Goal: Task Accomplishment & Management: Complete application form

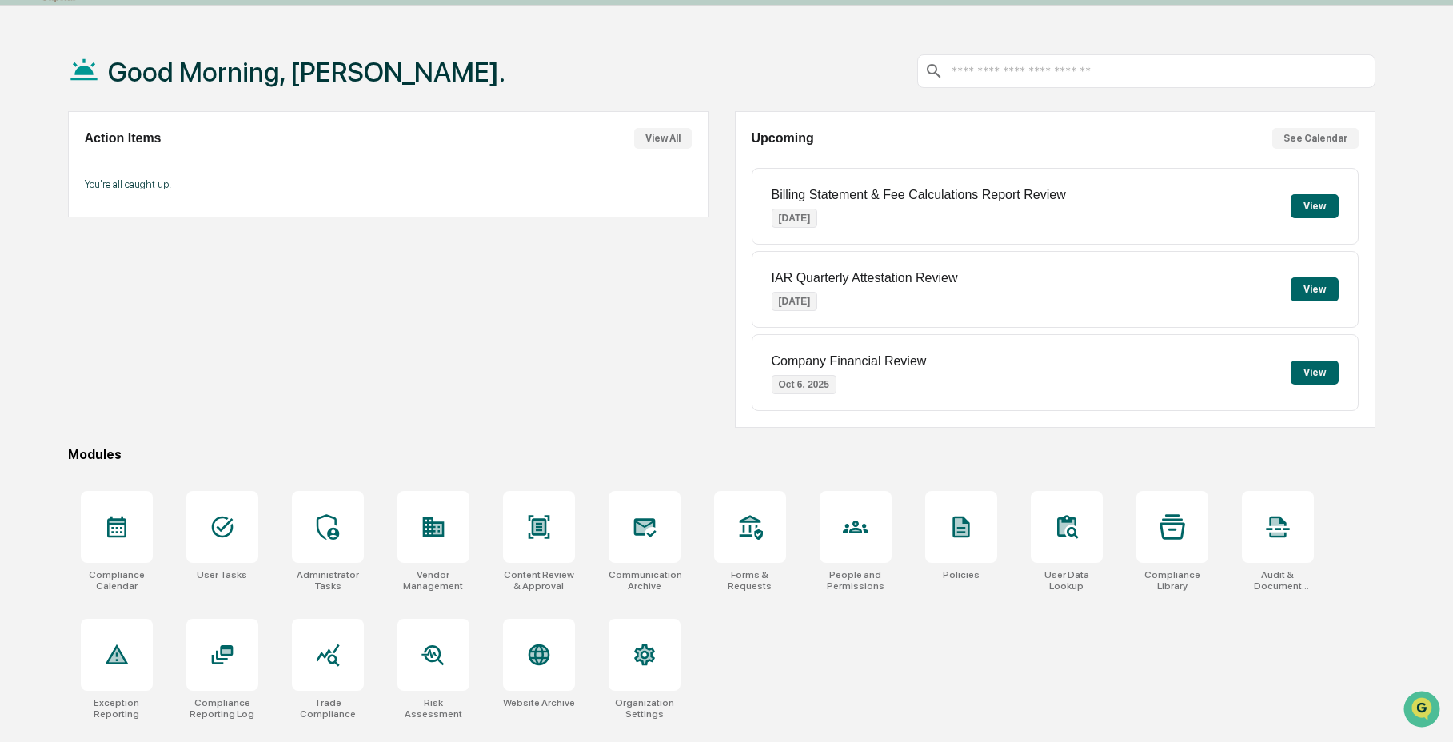
scroll to position [76, 0]
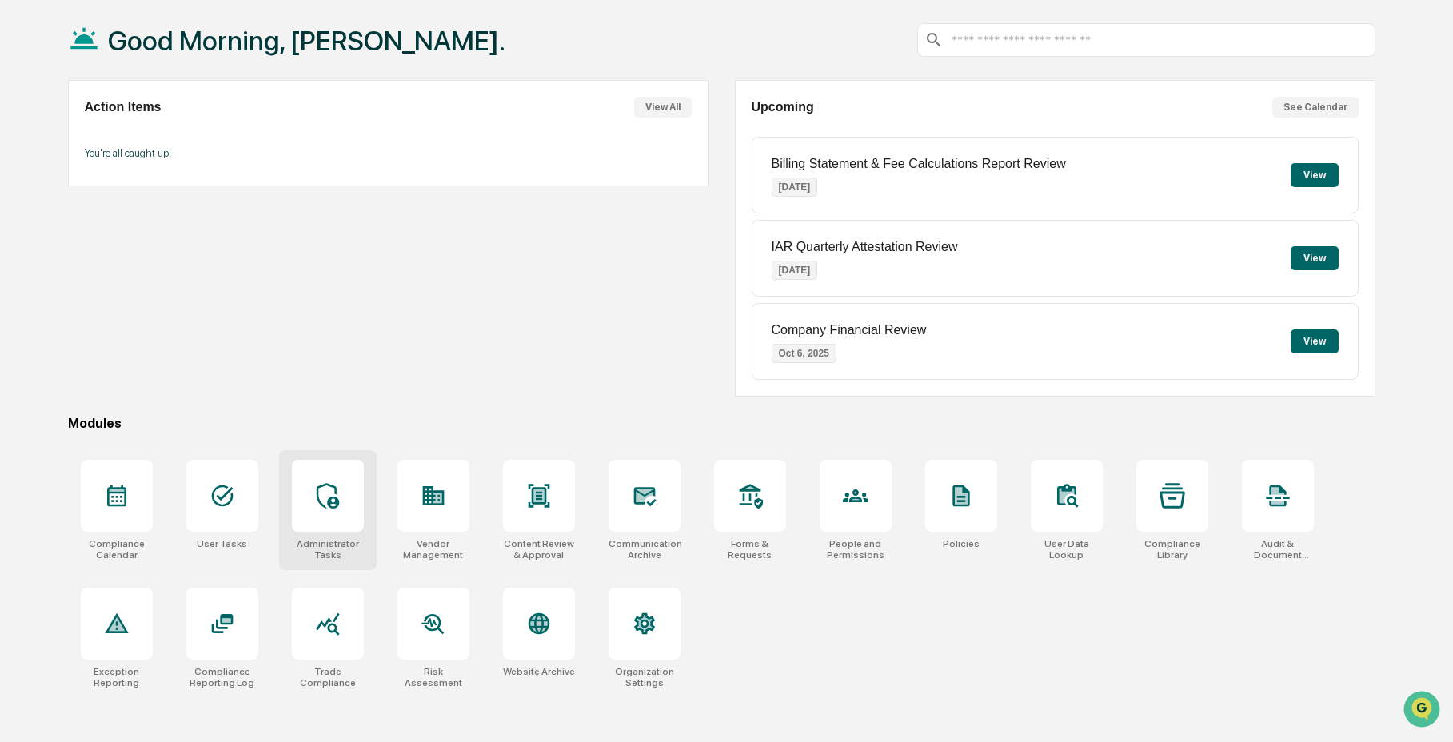
click at [325, 506] on icon at bounding box center [328, 496] width 26 height 26
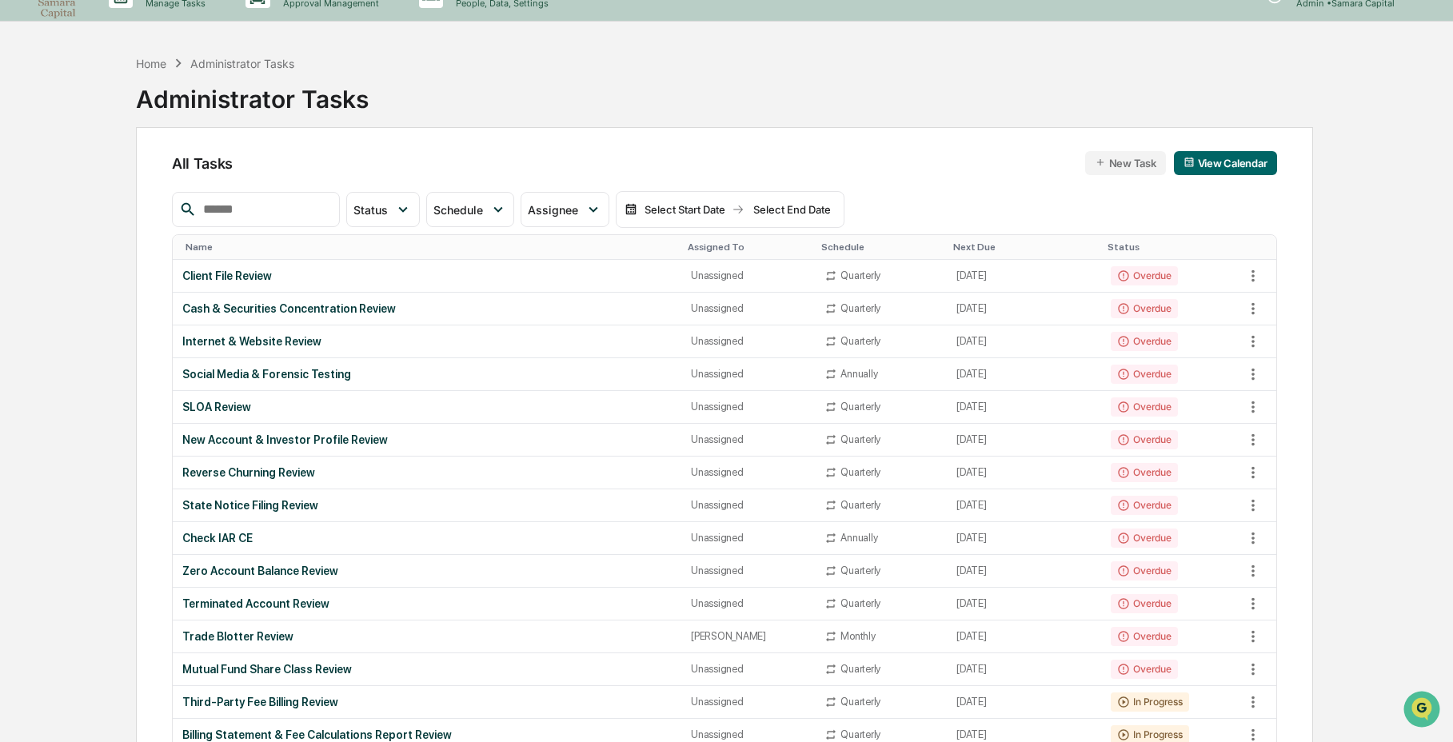
scroll to position [30, 0]
click at [456, 637] on div "Trade Blotter Review" at bounding box center [426, 634] width 489 height 13
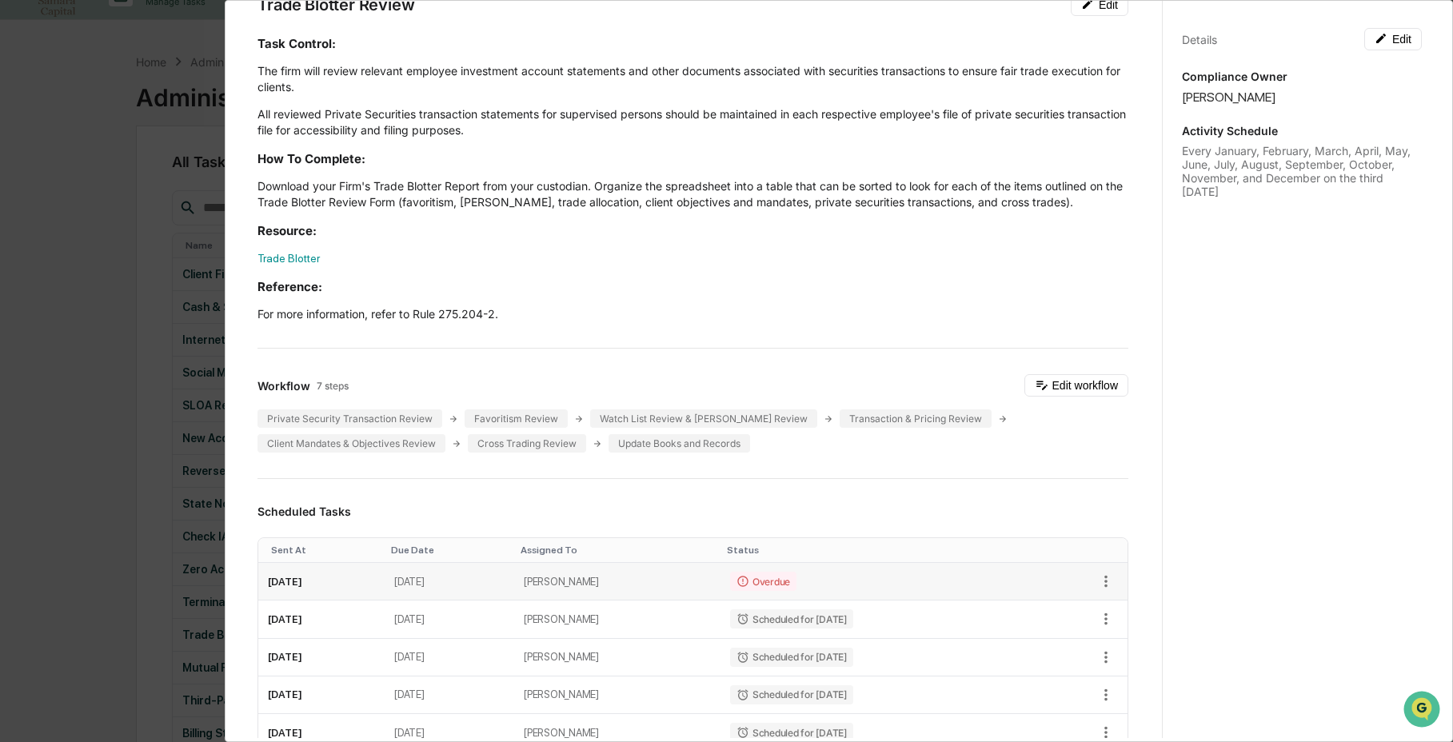
scroll to position [116, 0]
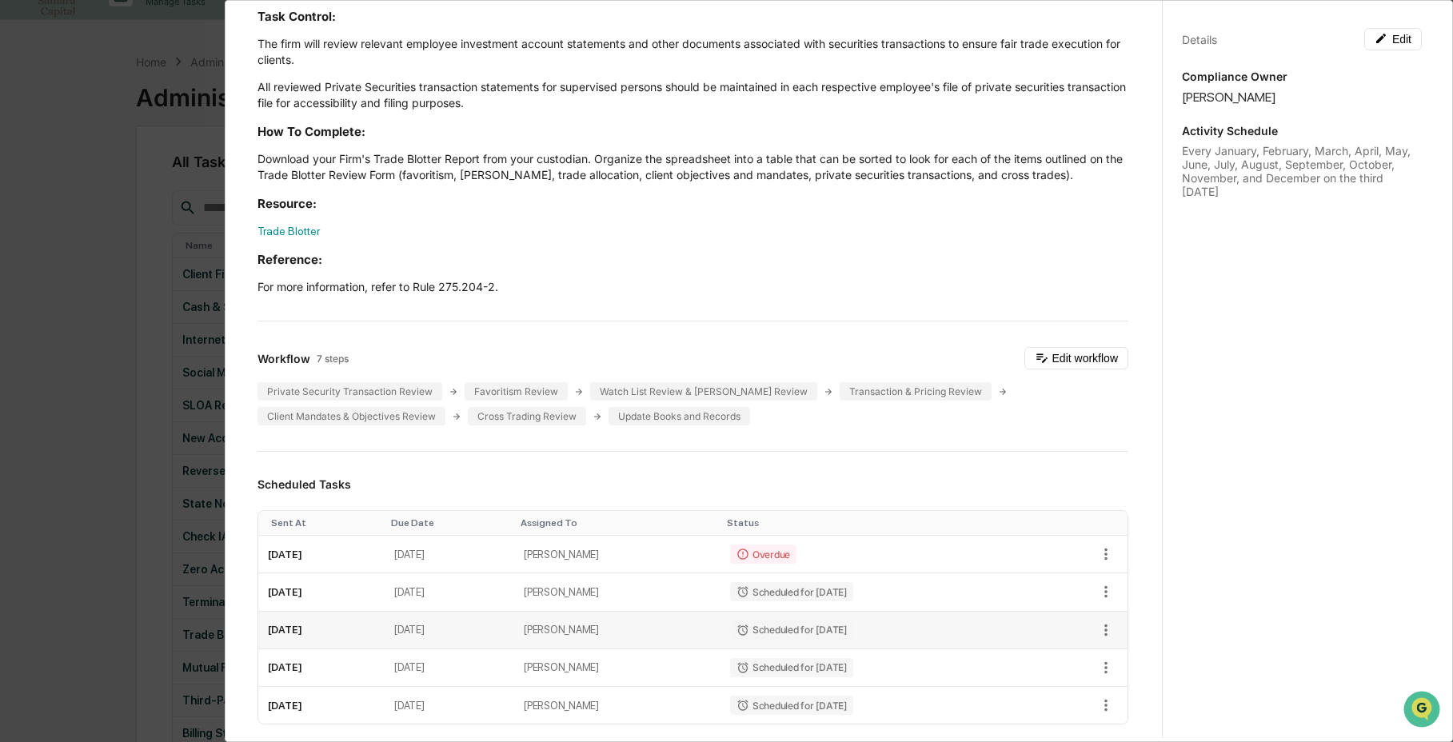
click at [1106, 623] on td at bounding box center [1079, 631] width 95 height 38
click at [1097, 553] on icon "button" at bounding box center [1106, 554] width 18 height 18
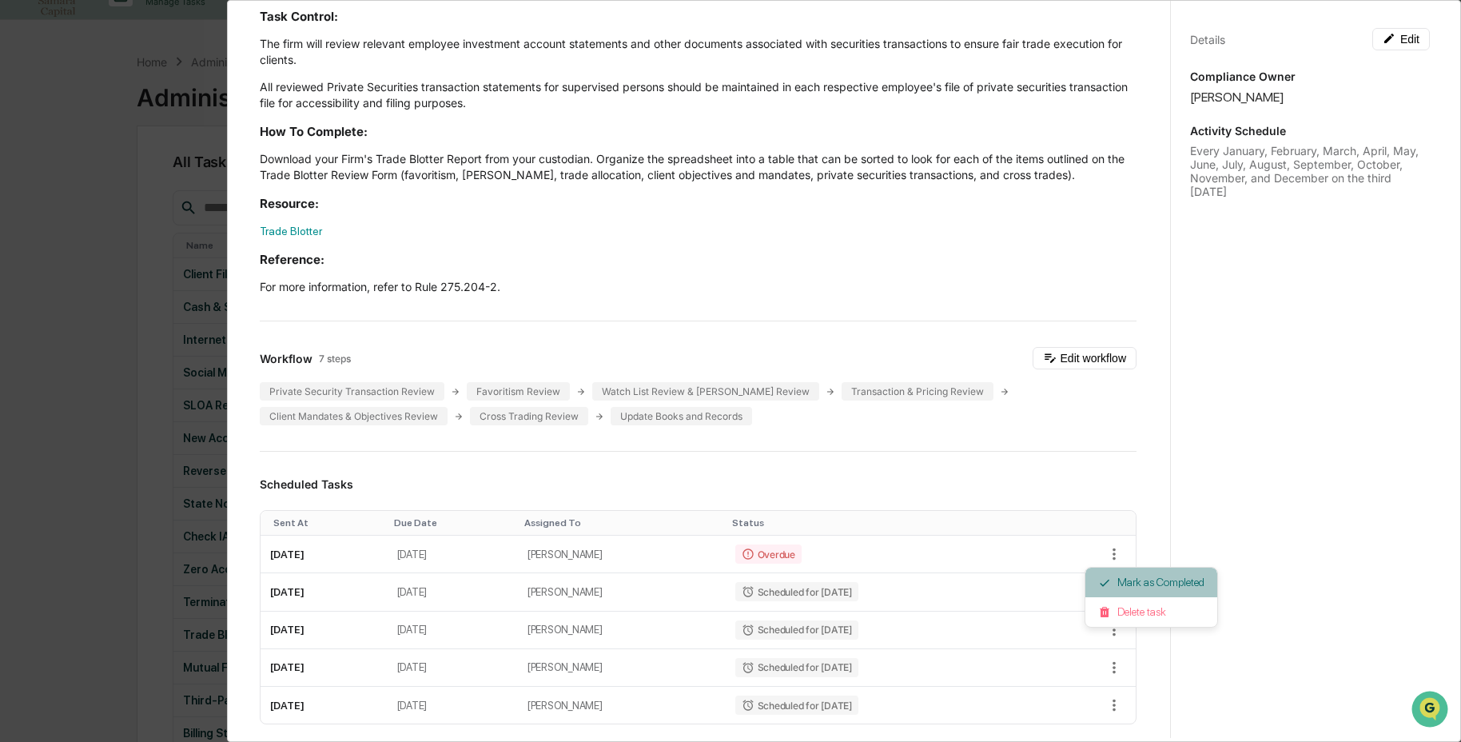
click at [1113, 588] on li "Mark as Completed" at bounding box center [1152, 583] width 132 height 30
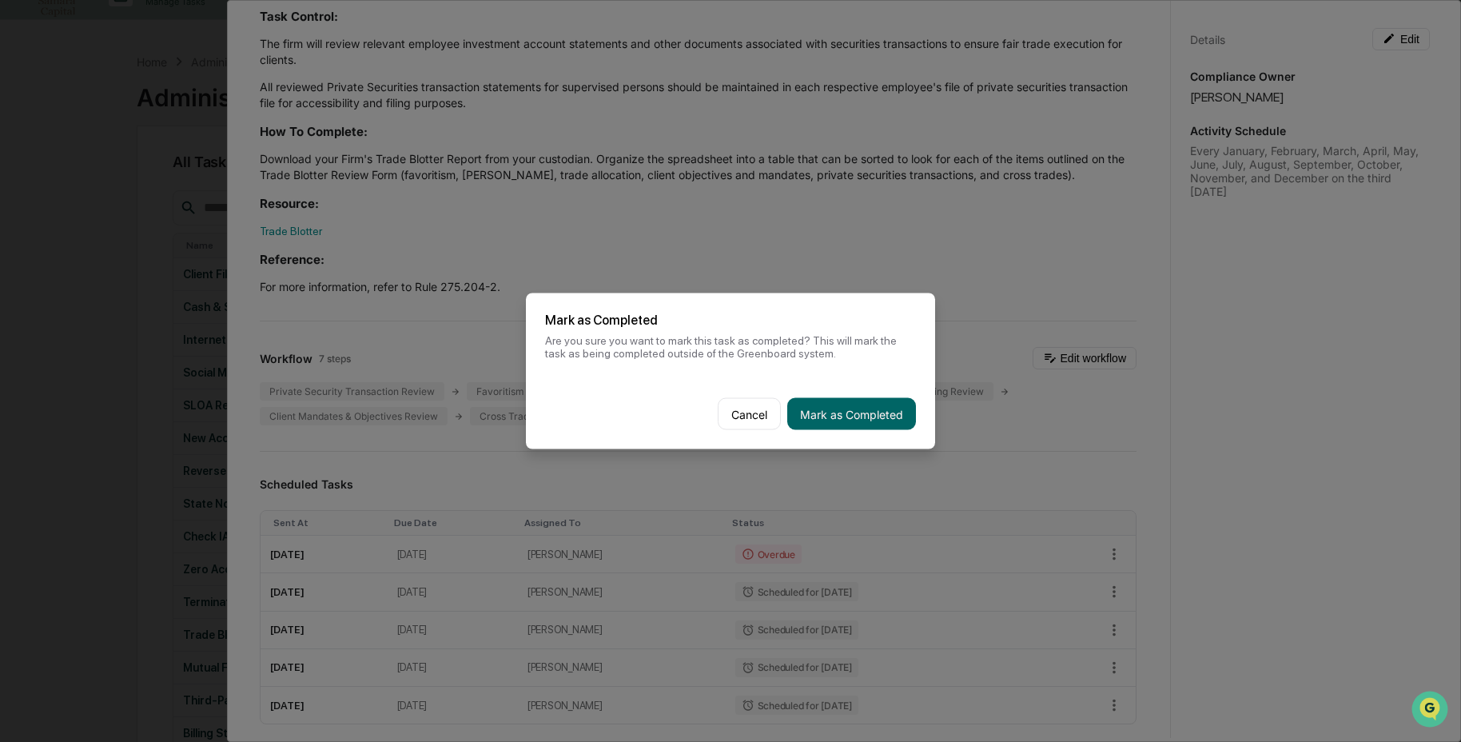
click at [854, 412] on button "Mark as Completed" at bounding box center [851, 414] width 129 height 32
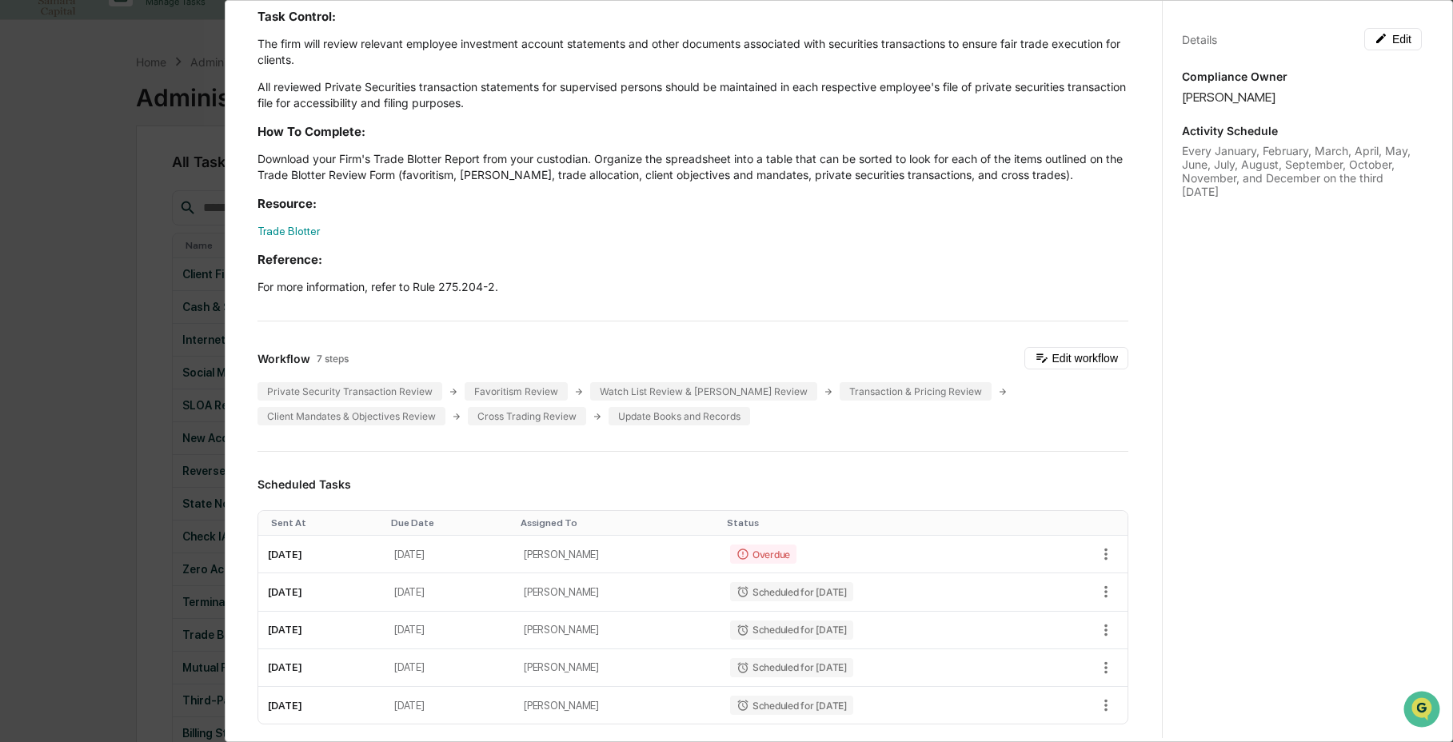
click at [136, 585] on div "Administrator Activity List Trade Blotter Review Continue Task Spawn Task Trade…" at bounding box center [726, 371] width 1453 height 742
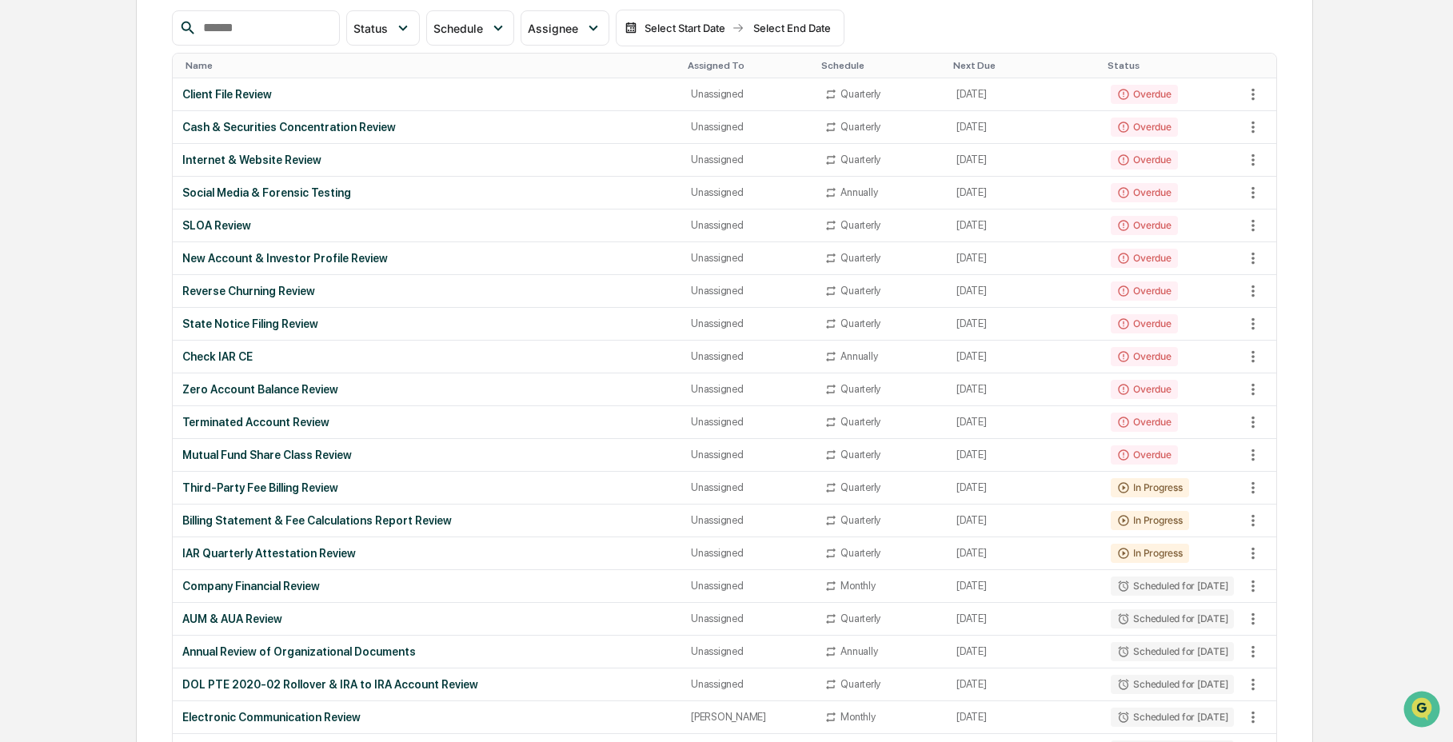
scroll to position [203, 0]
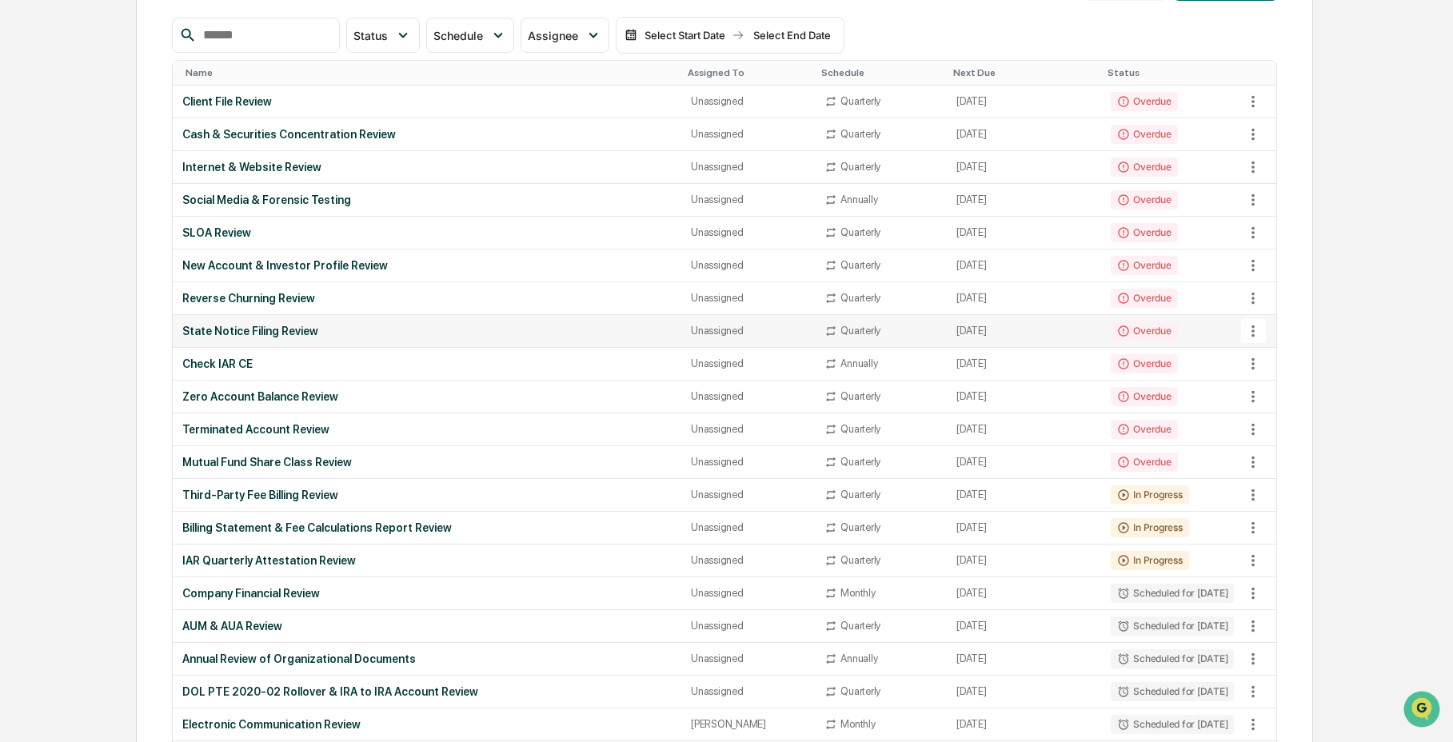
click at [401, 331] on div "State Notice Filing Review" at bounding box center [426, 331] width 489 height 13
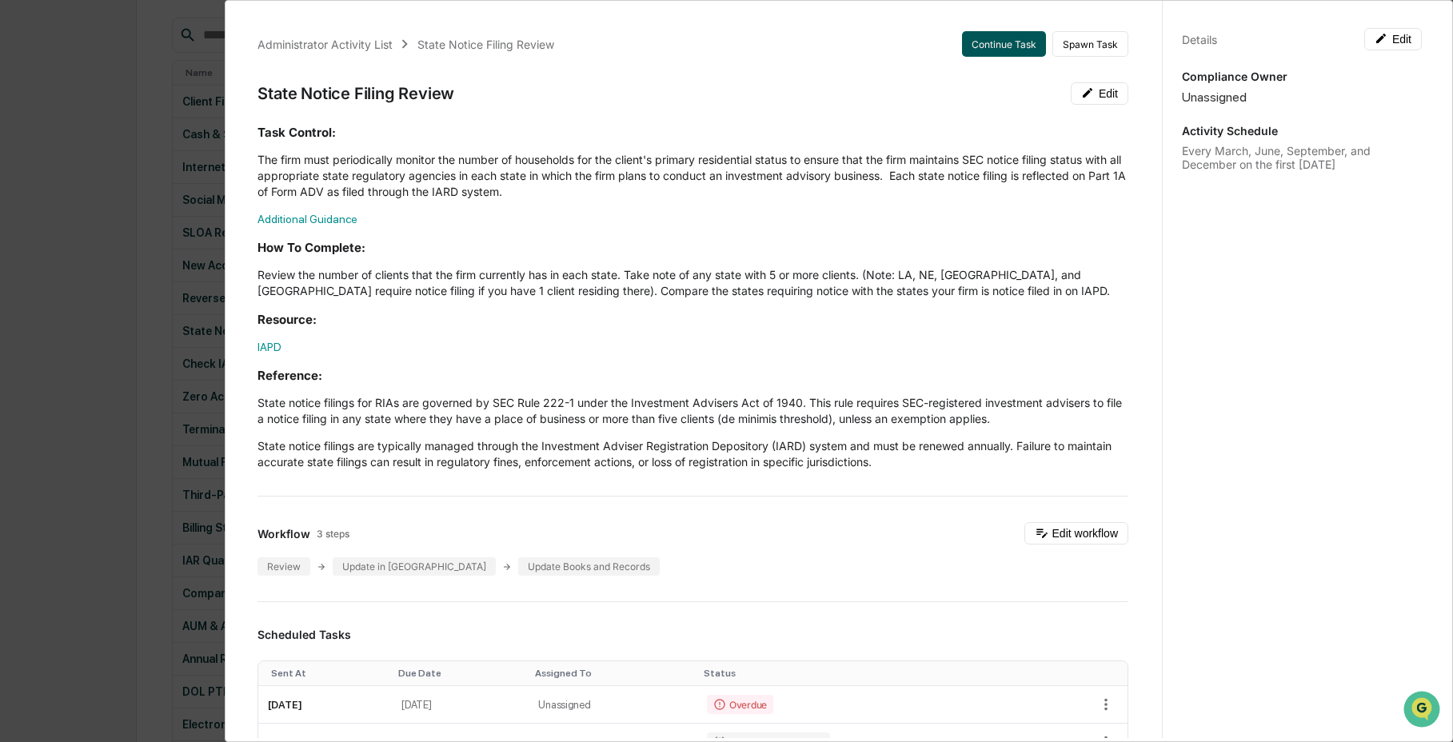
click at [1013, 46] on button "Continue Task" at bounding box center [1004, 44] width 84 height 26
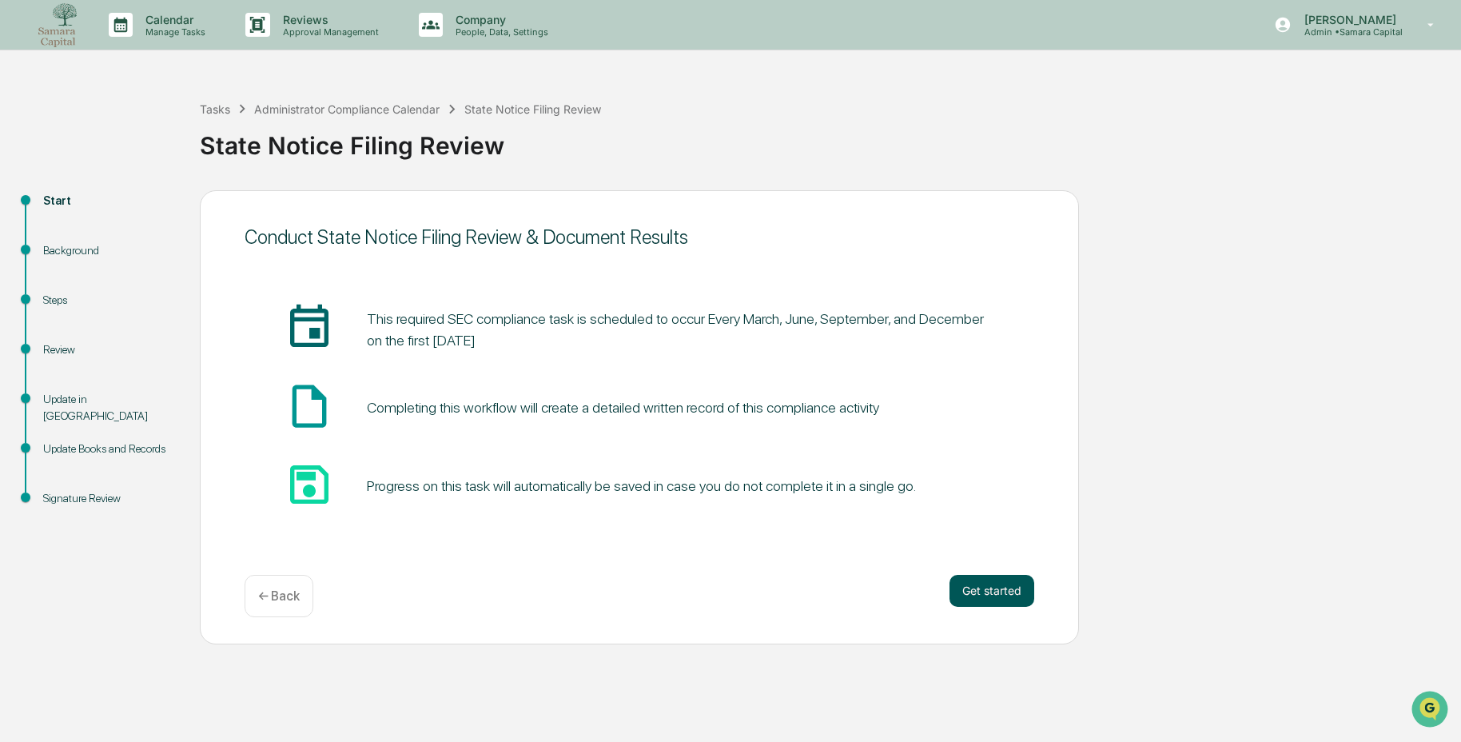
click at [979, 592] on button "Get started" at bounding box center [992, 591] width 85 height 32
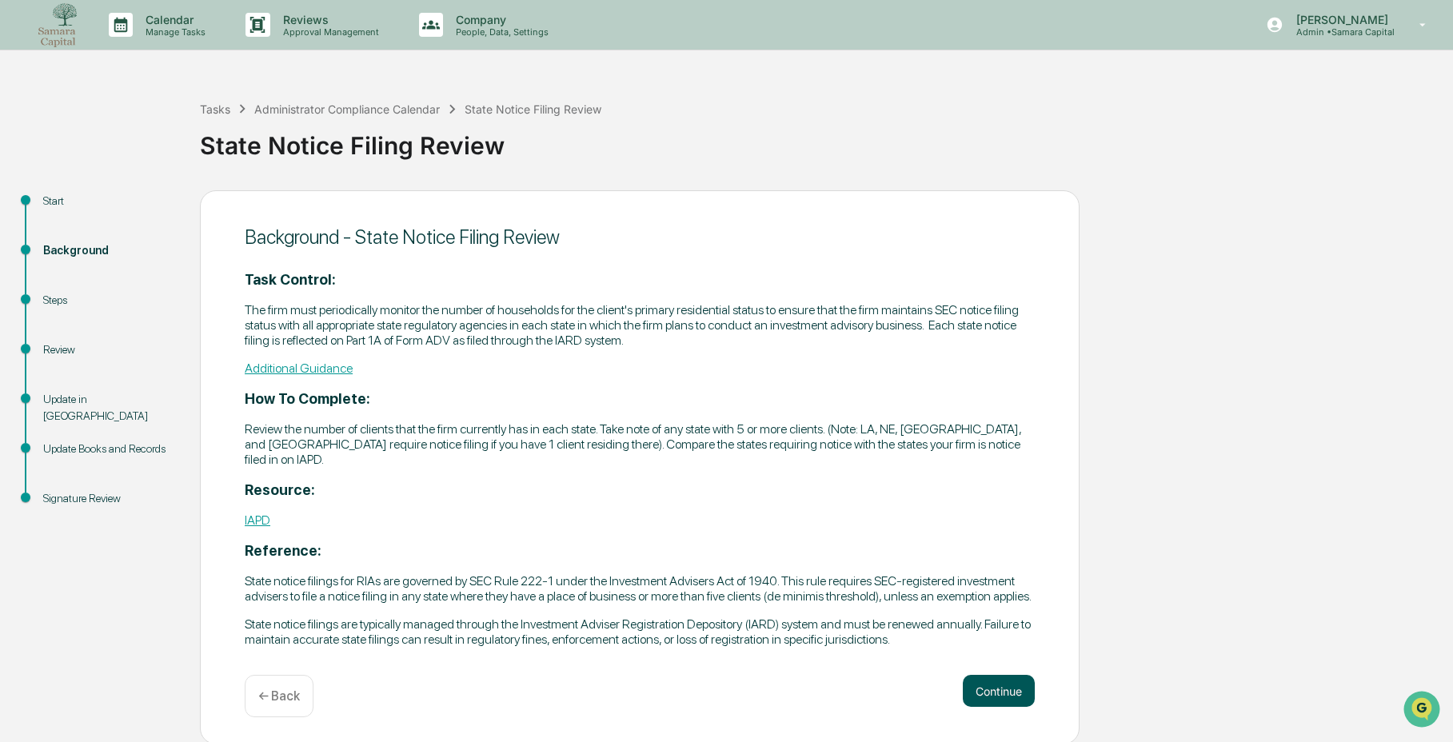
click at [1024, 707] on button "Continue" at bounding box center [999, 691] width 72 height 32
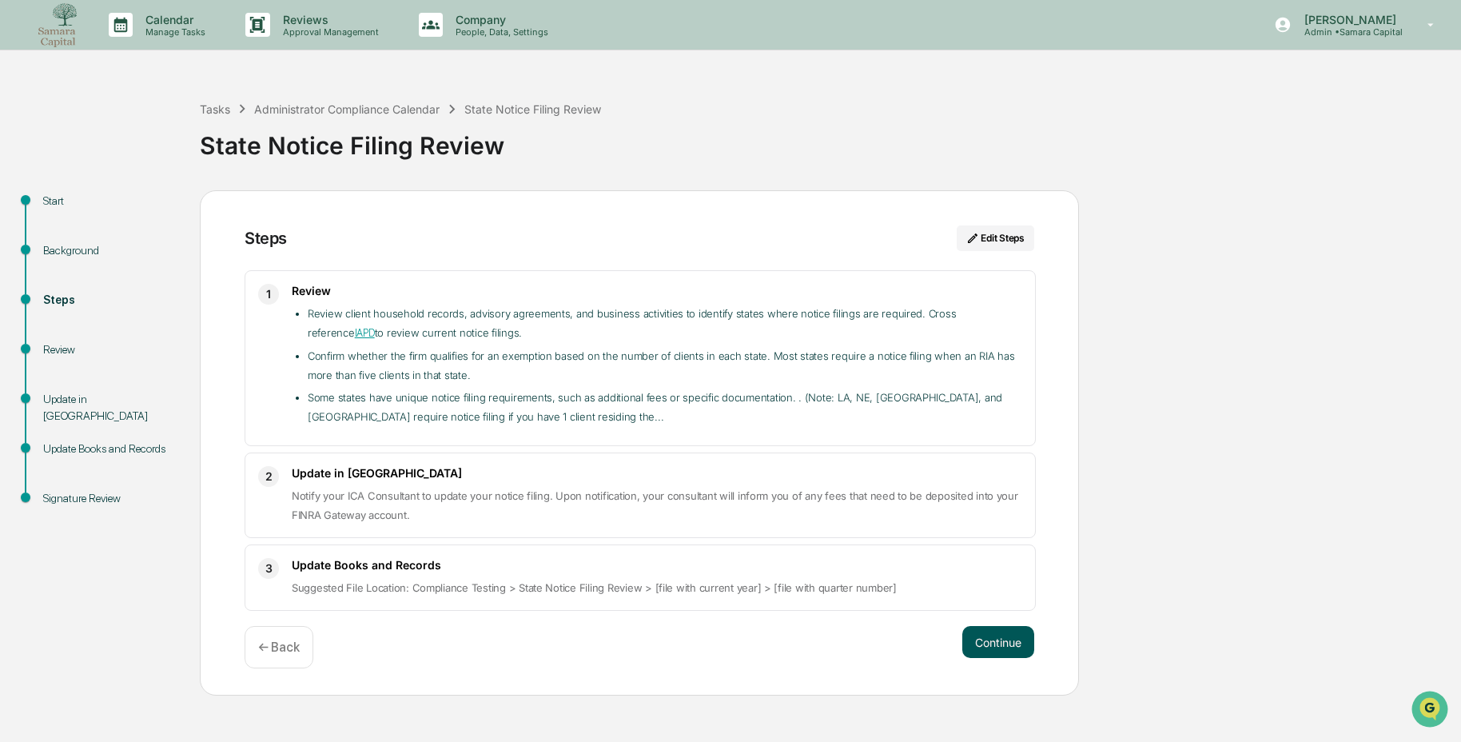
click at [1021, 637] on button "Continue" at bounding box center [999, 642] width 72 height 32
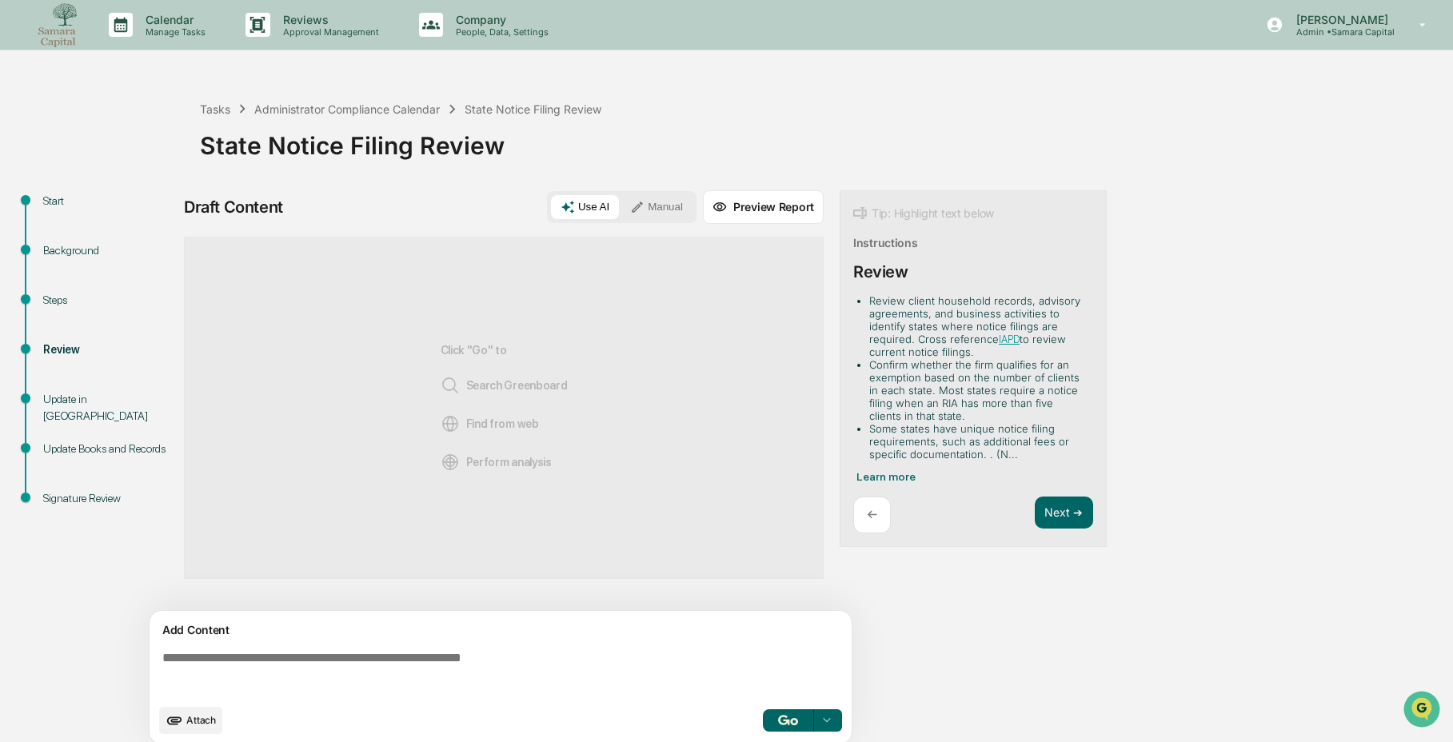
click at [608, 663] on textarea at bounding box center [504, 673] width 696 height 58
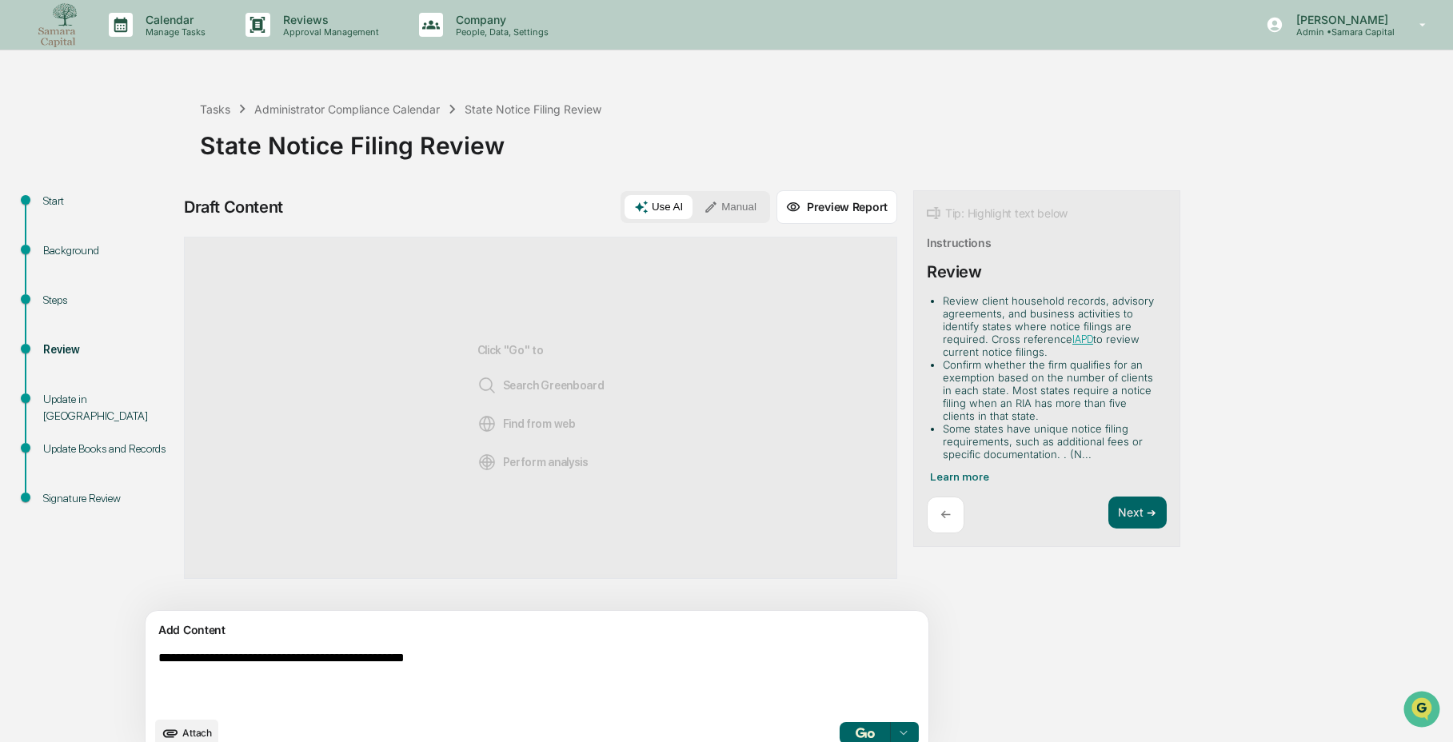
type textarea "**********"
click at [855, 736] on img "button" at bounding box center [864, 733] width 19 height 10
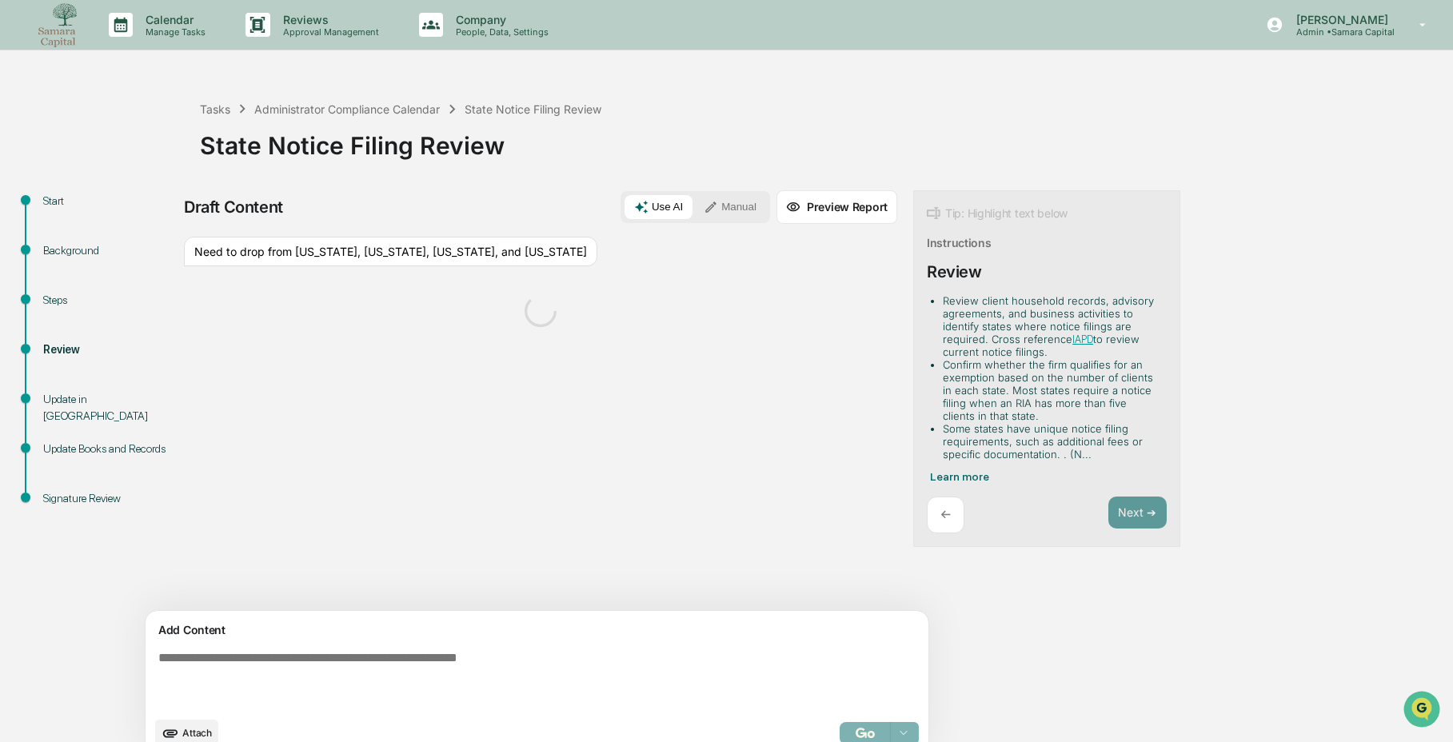
scroll to position [25, 0]
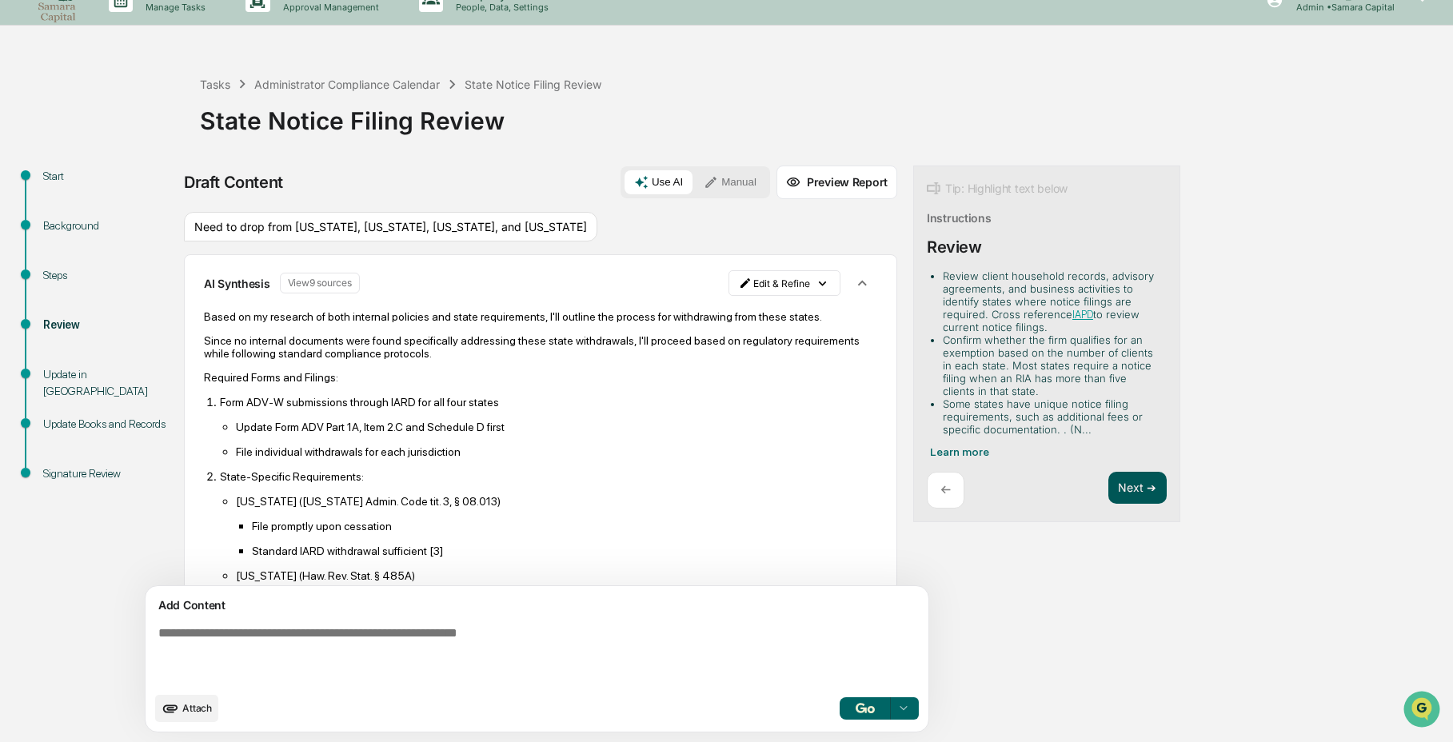
click at [1108, 488] on button "Next ➔" at bounding box center [1137, 488] width 58 height 33
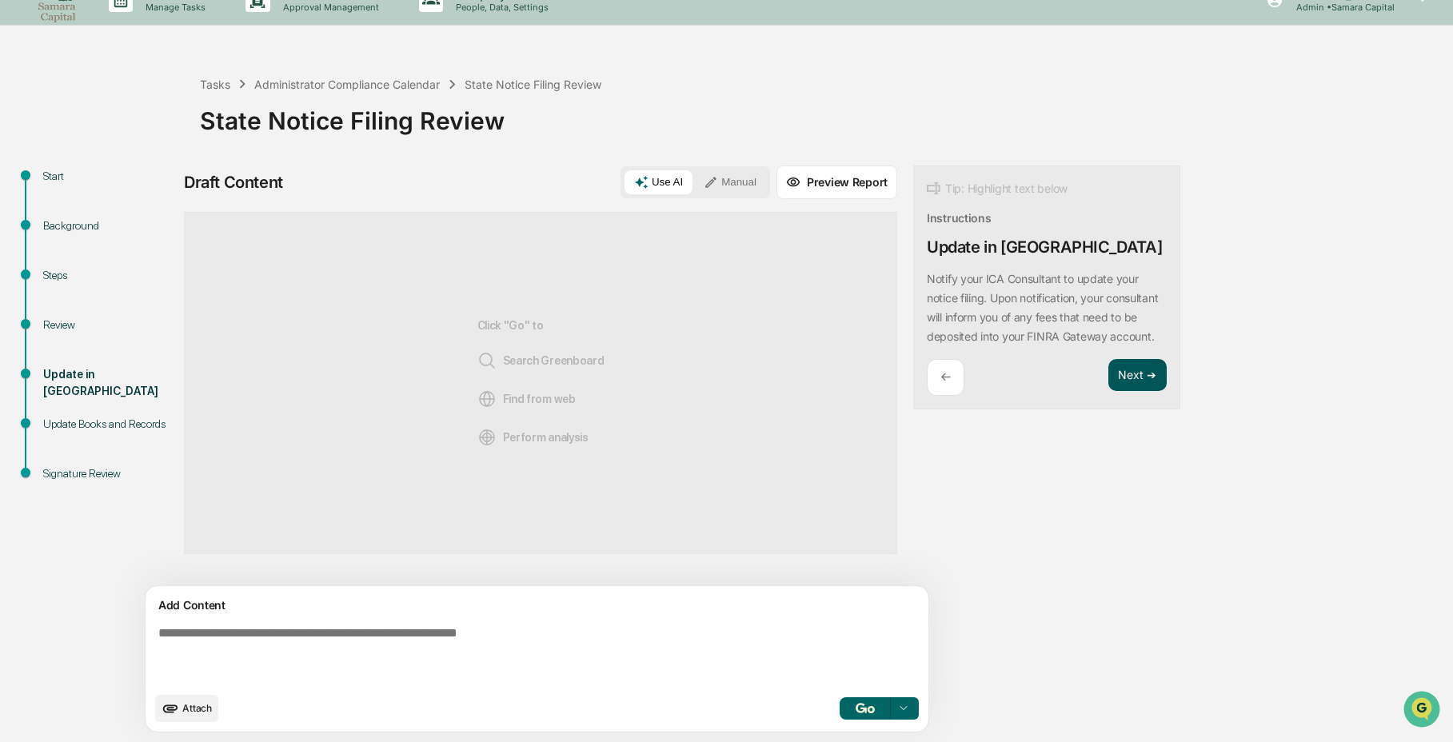
click at [1108, 391] on button "Next ➔" at bounding box center [1137, 375] width 58 height 33
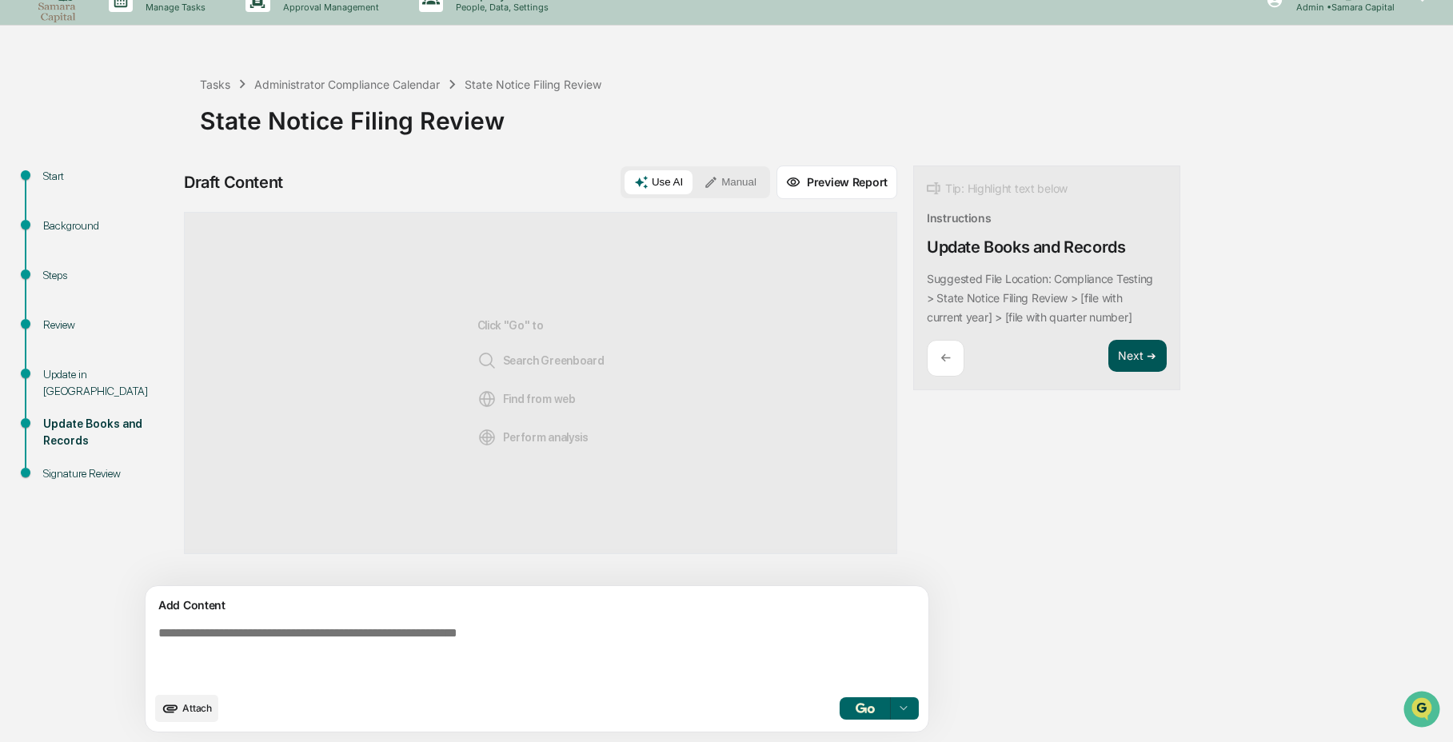
click at [1108, 363] on button "Next ➔" at bounding box center [1137, 356] width 58 height 33
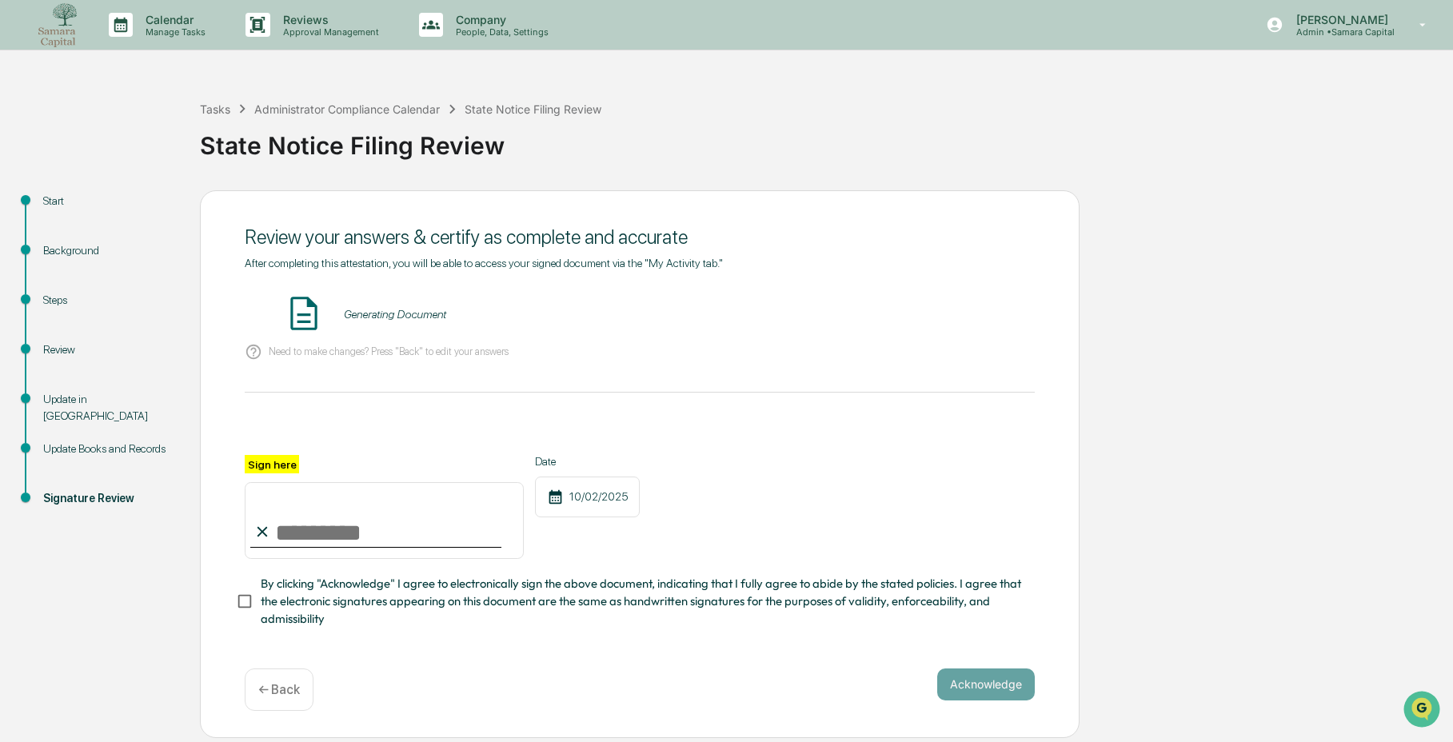
scroll to position [0, 0]
click at [1070, 363] on div "Review your answers & certify as complete and accurate After completing this at…" at bounding box center [639, 464] width 879 height 548
click at [402, 519] on input "Sign here" at bounding box center [384, 520] width 279 height 77
type input "**********"
drag, startPoint x: 381, startPoint y: 600, endPoint x: 562, endPoint y: 599, distance: 181.5
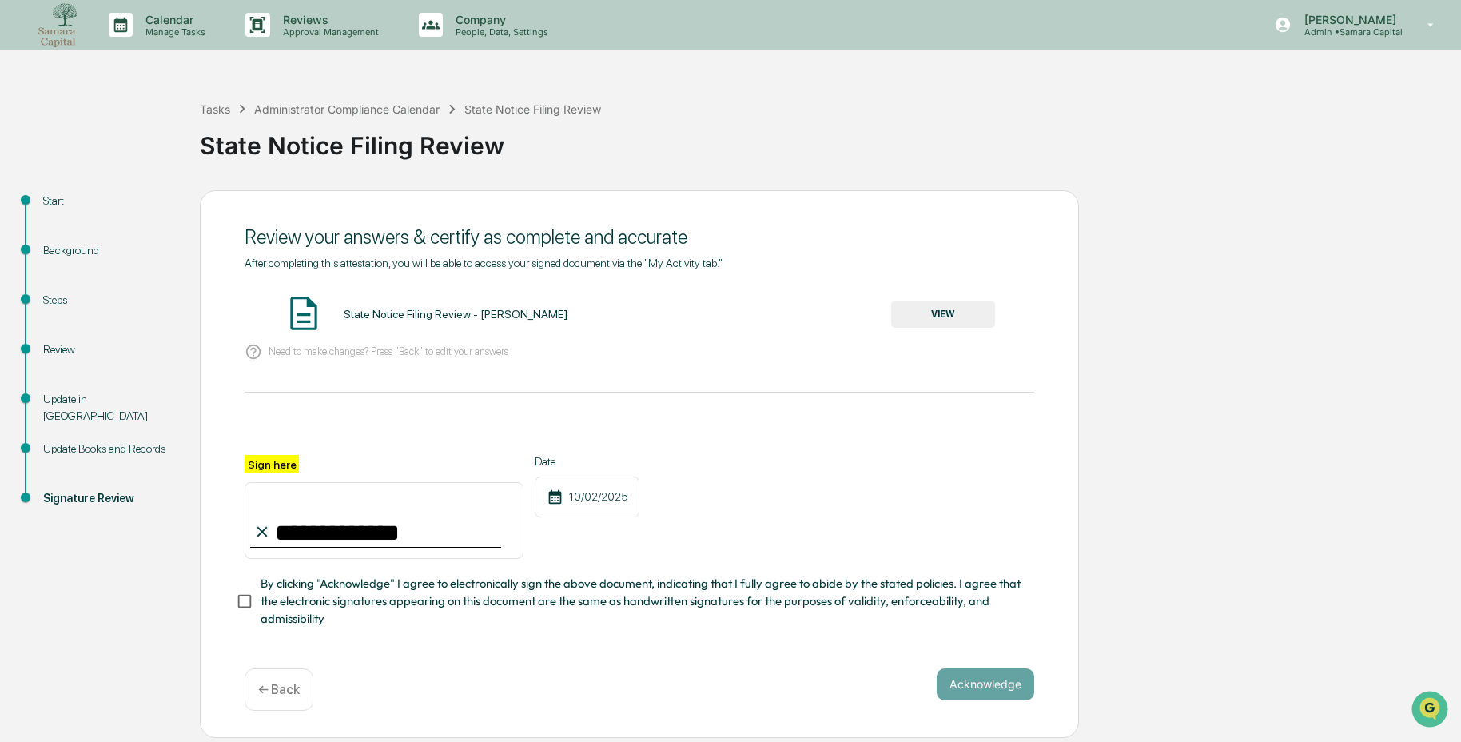
click at [381, 600] on span "By clicking "Acknowledge" I agree to electronically sign the above document, in…" at bounding box center [641, 602] width 761 height 54
click at [964, 316] on button "VIEW" at bounding box center [943, 314] width 104 height 27
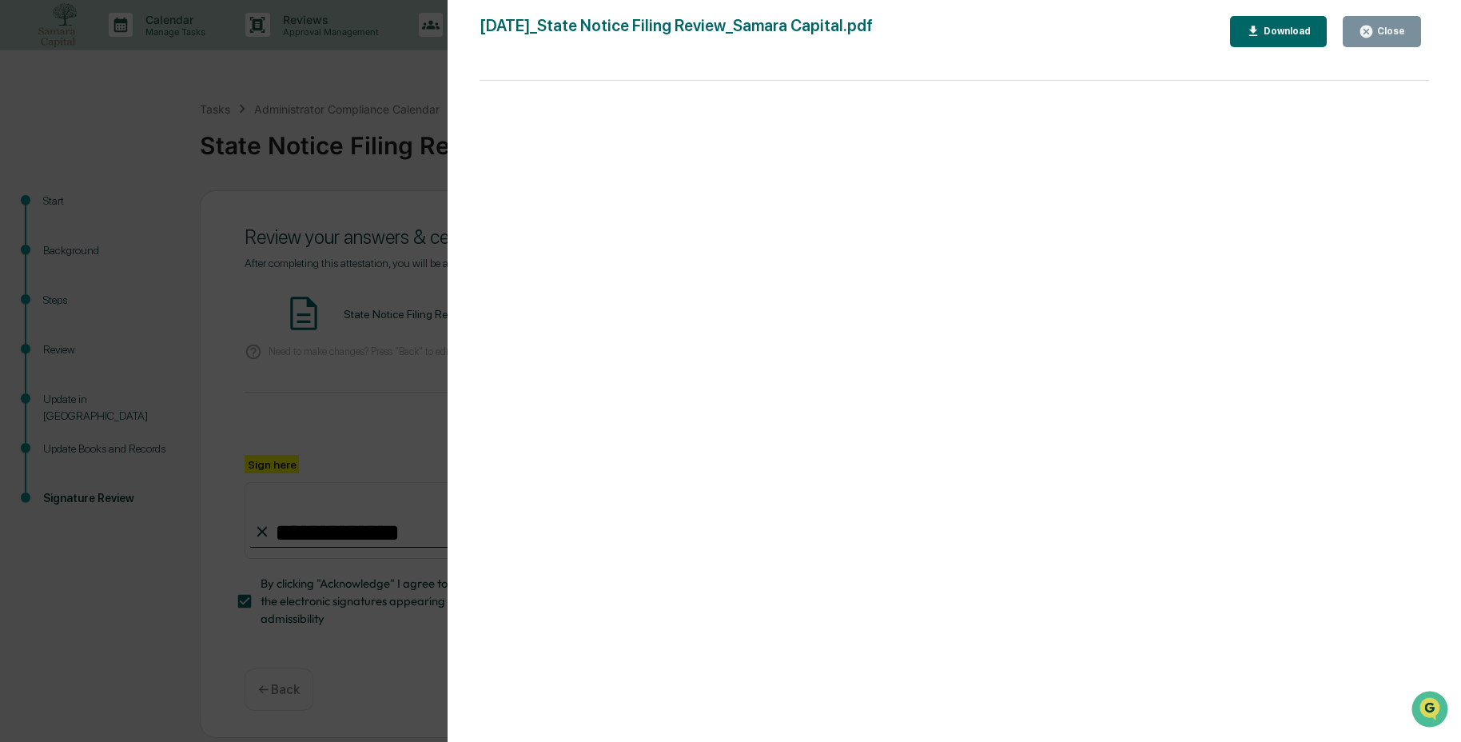
click at [1370, 34] on icon "button" at bounding box center [1367, 32] width 12 height 12
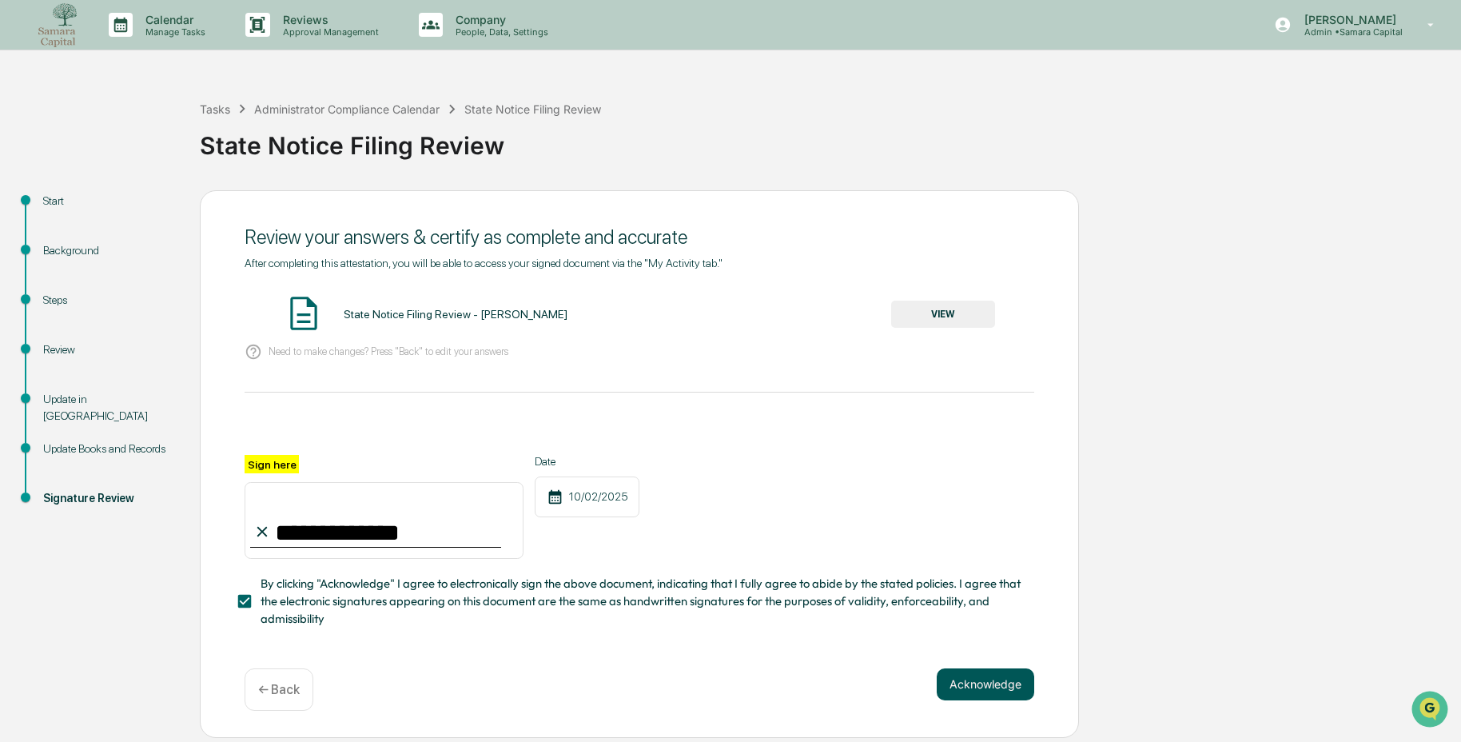
click at [959, 682] on button "Acknowledge" at bounding box center [986, 684] width 98 height 32
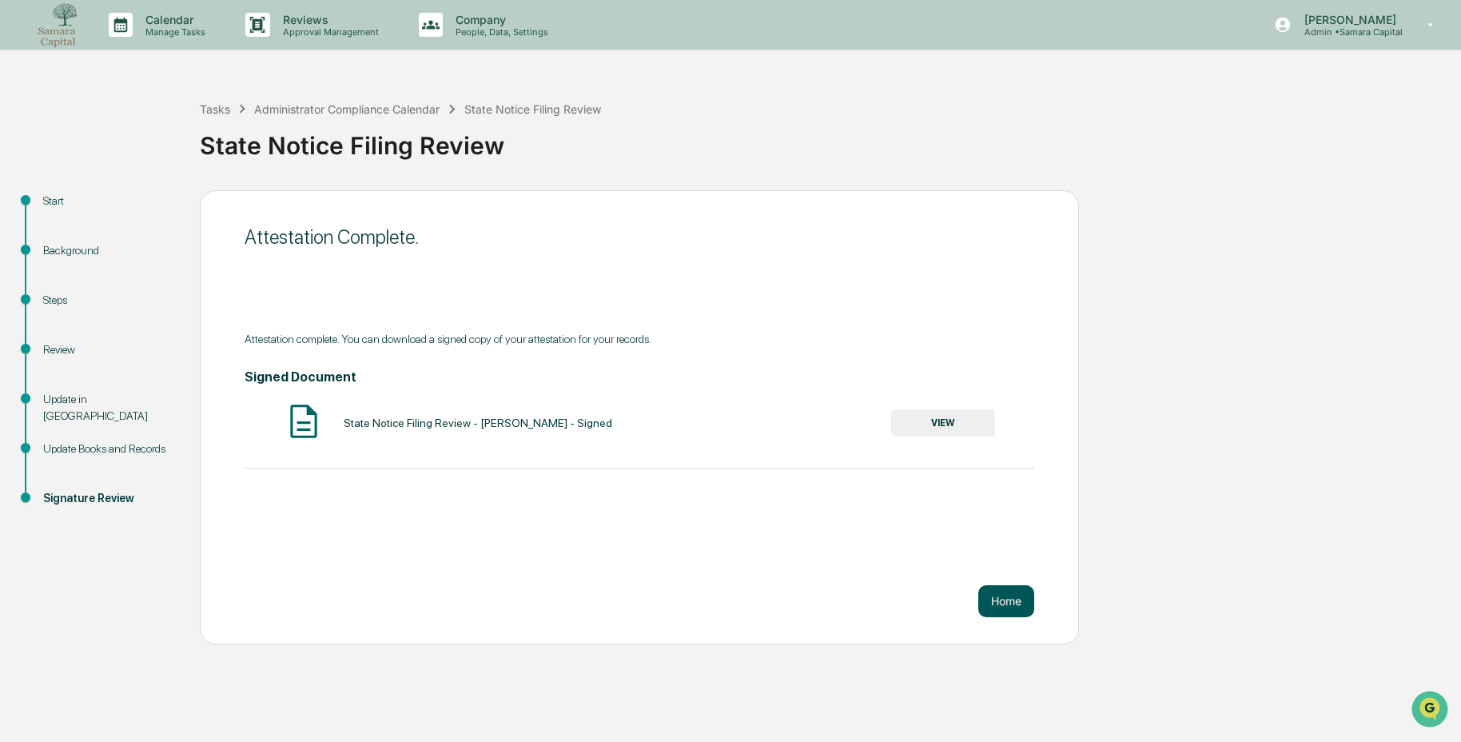
click at [1025, 607] on button "Home" at bounding box center [1007, 601] width 56 height 32
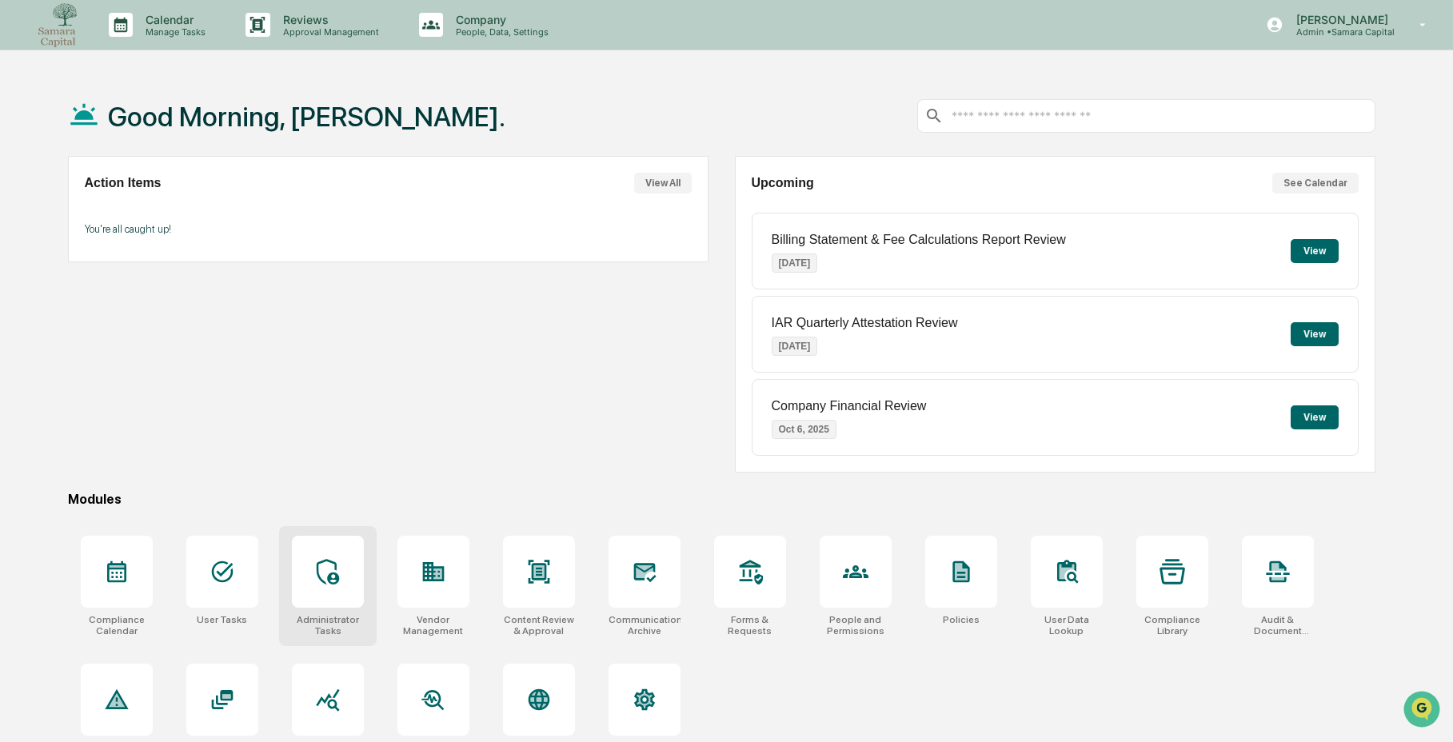
click at [341, 587] on div at bounding box center [328, 572] width 72 height 72
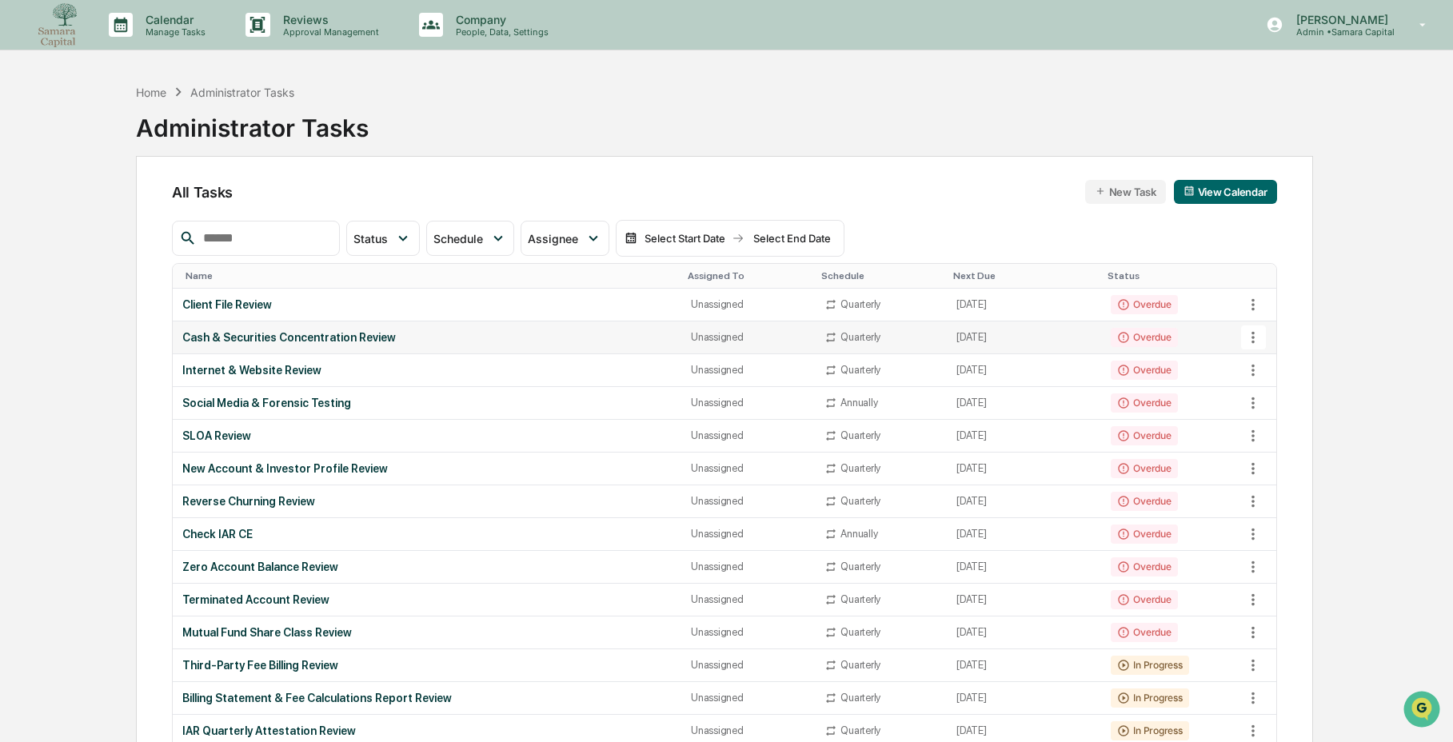
click at [484, 334] on div "Cash & Securities Concentration Review" at bounding box center [426, 337] width 489 height 13
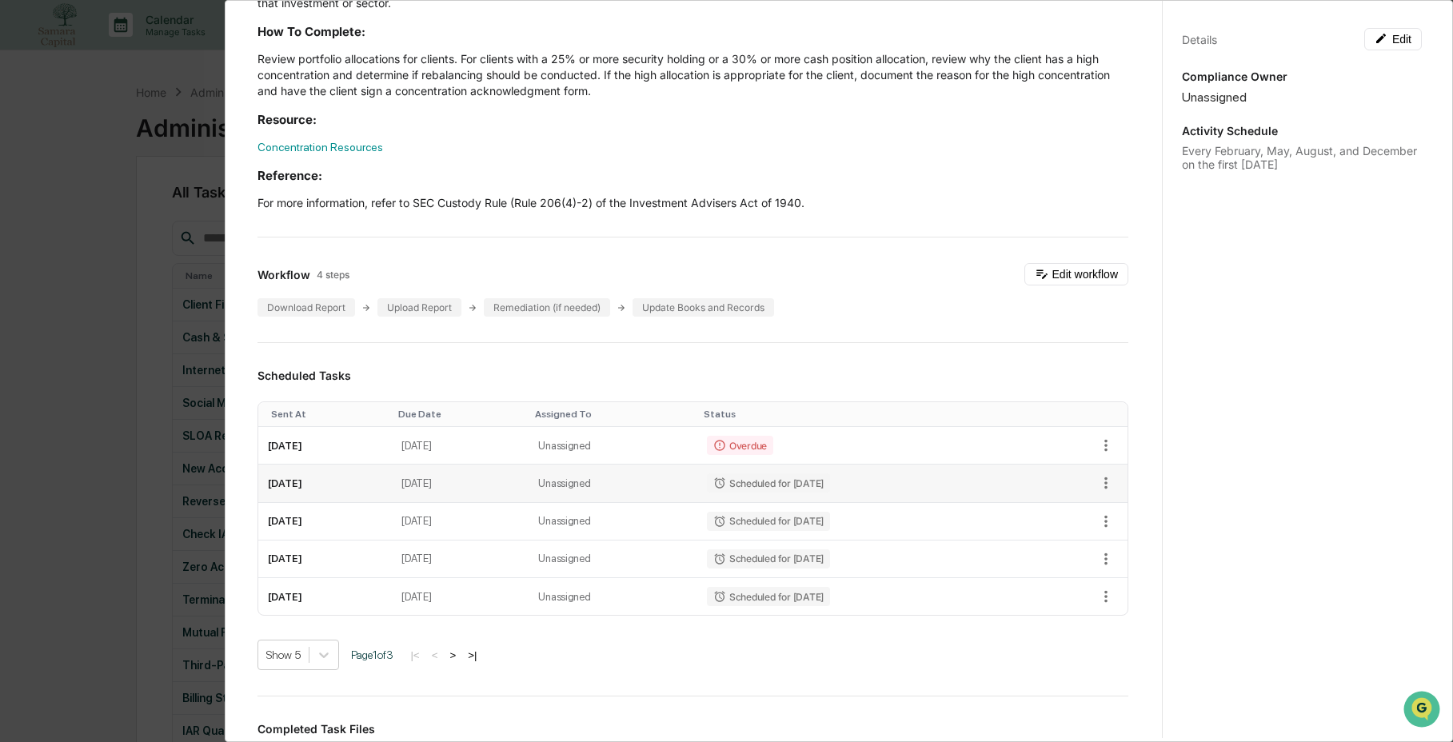
scroll to position [209, 0]
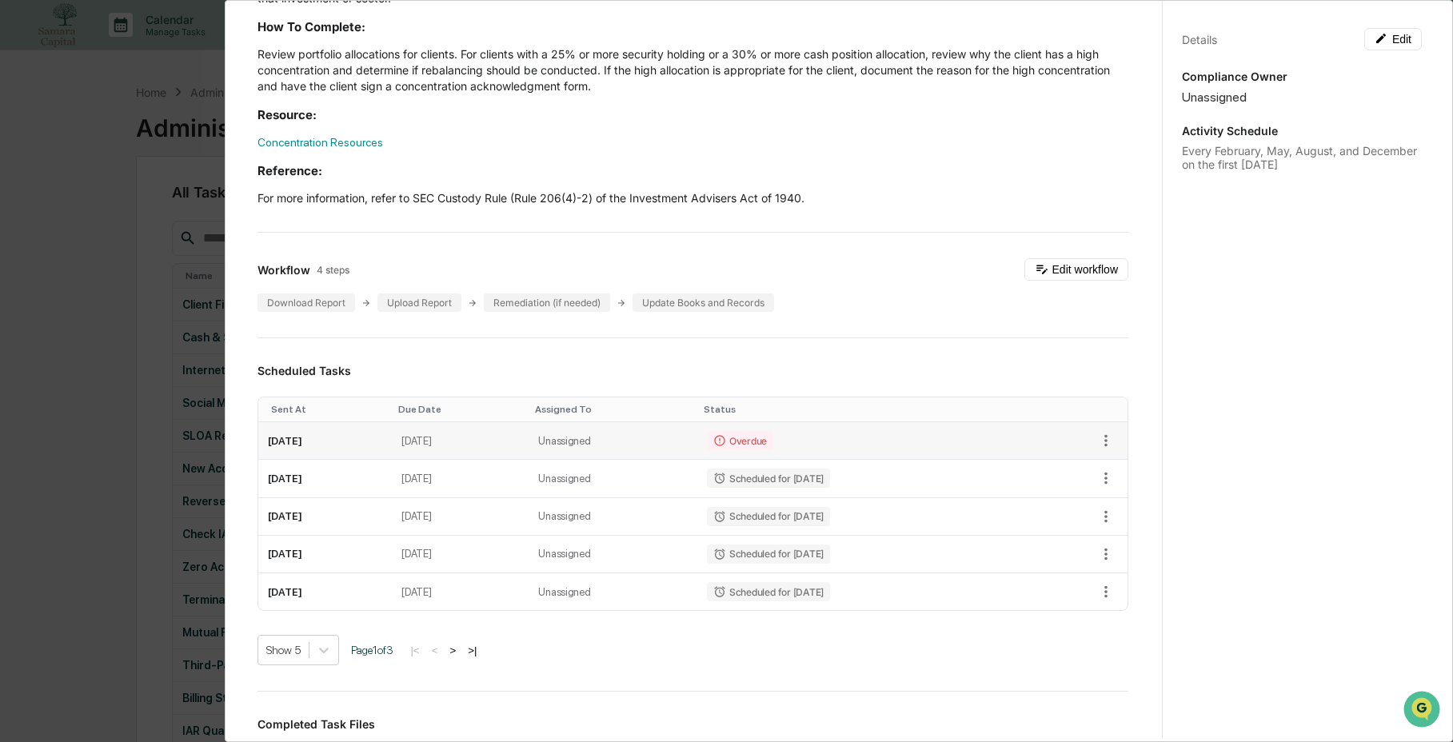
click at [526, 444] on td "[DATE]" at bounding box center [460, 441] width 137 height 38
click at [979, 449] on td "Overdue" at bounding box center [861, 441] width 329 height 38
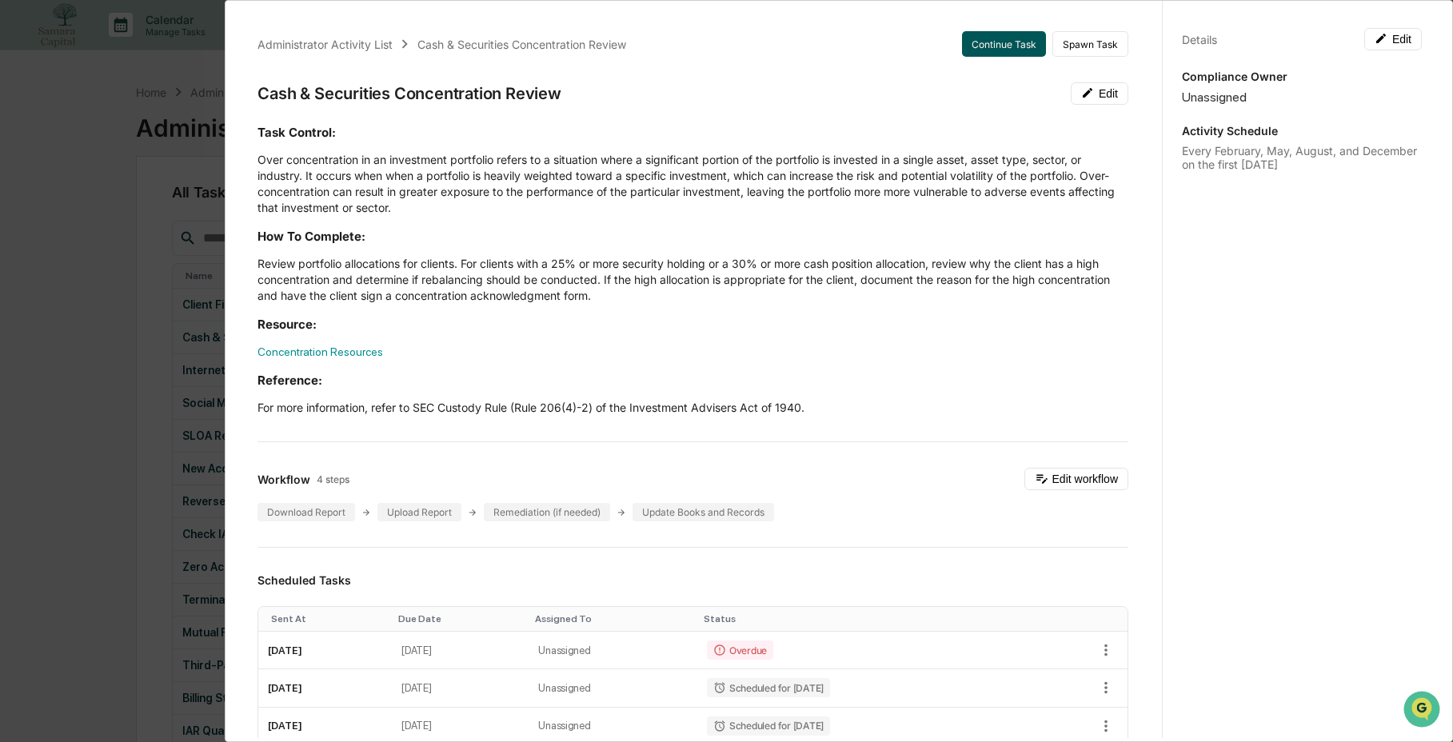
click at [978, 43] on button "Continue Task" at bounding box center [1004, 44] width 84 height 26
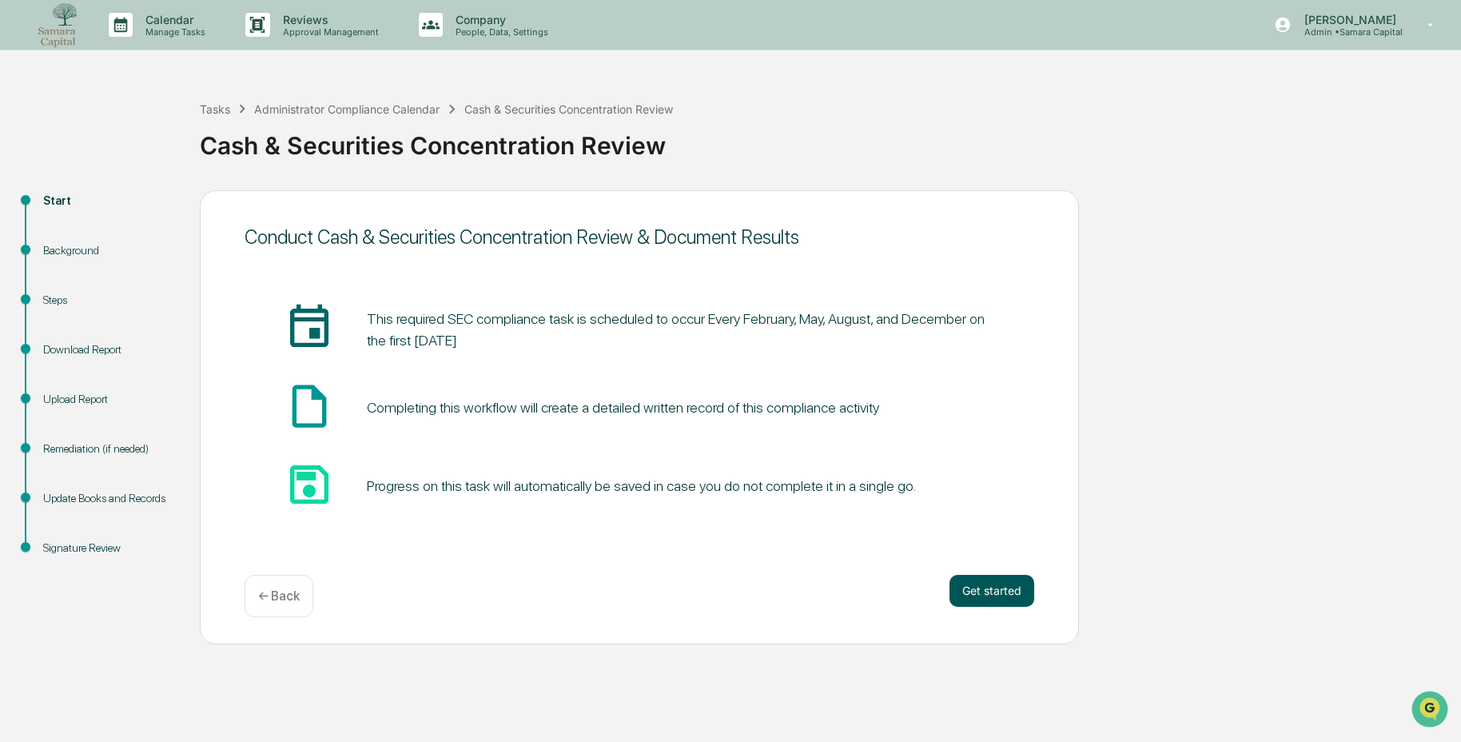
click at [984, 584] on button "Get started" at bounding box center [992, 591] width 85 height 32
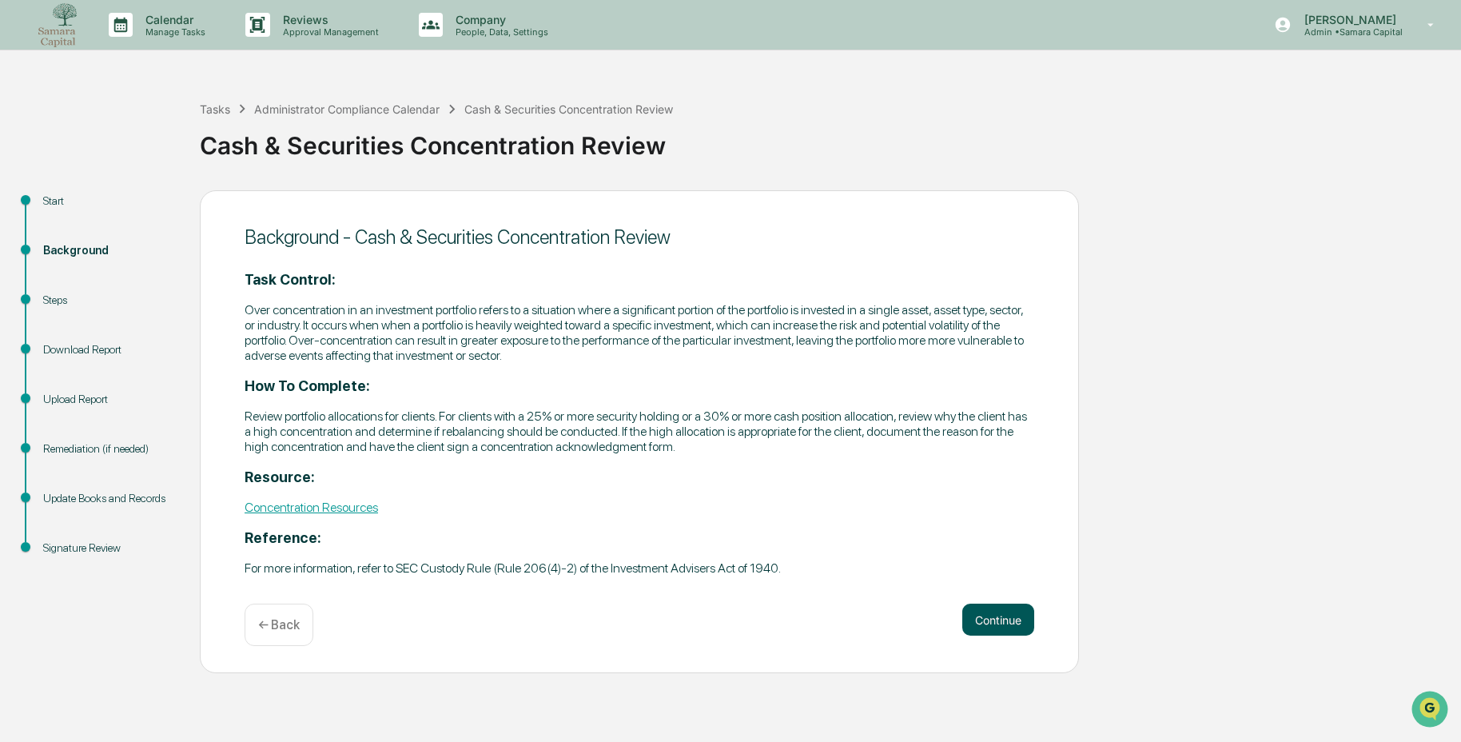
click at [979, 607] on button "Continue" at bounding box center [999, 620] width 72 height 32
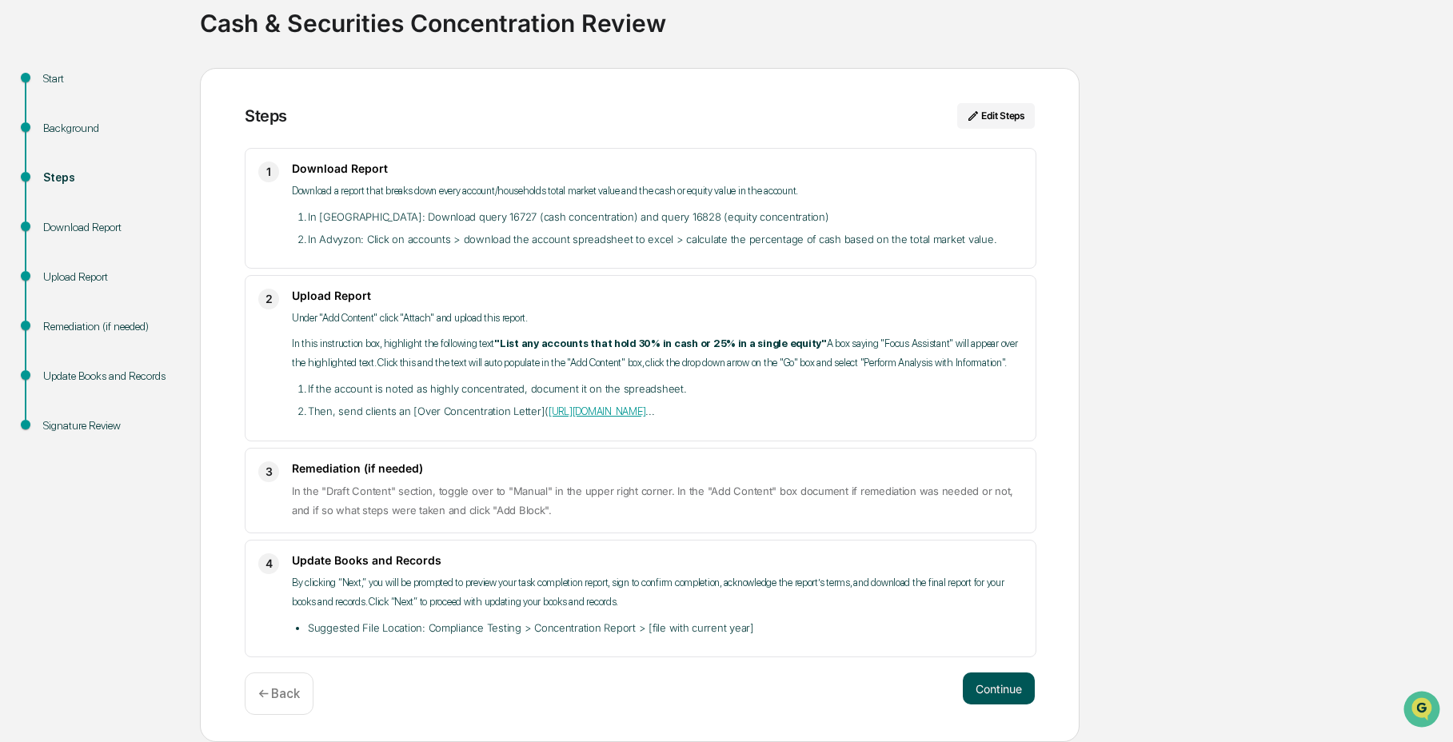
click at [1007, 685] on button "Continue" at bounding box center [999, 688] width 72 height 32
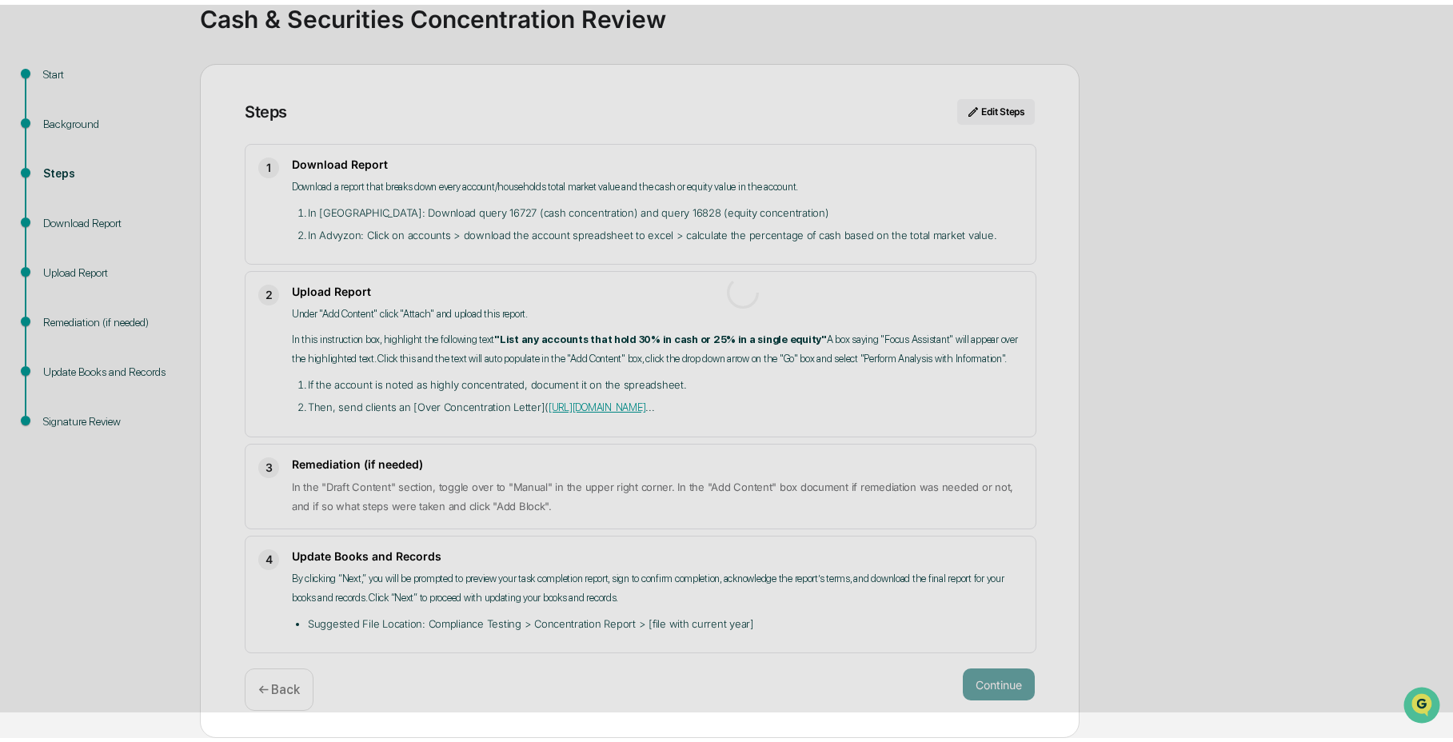
scroll to position [12, 0]
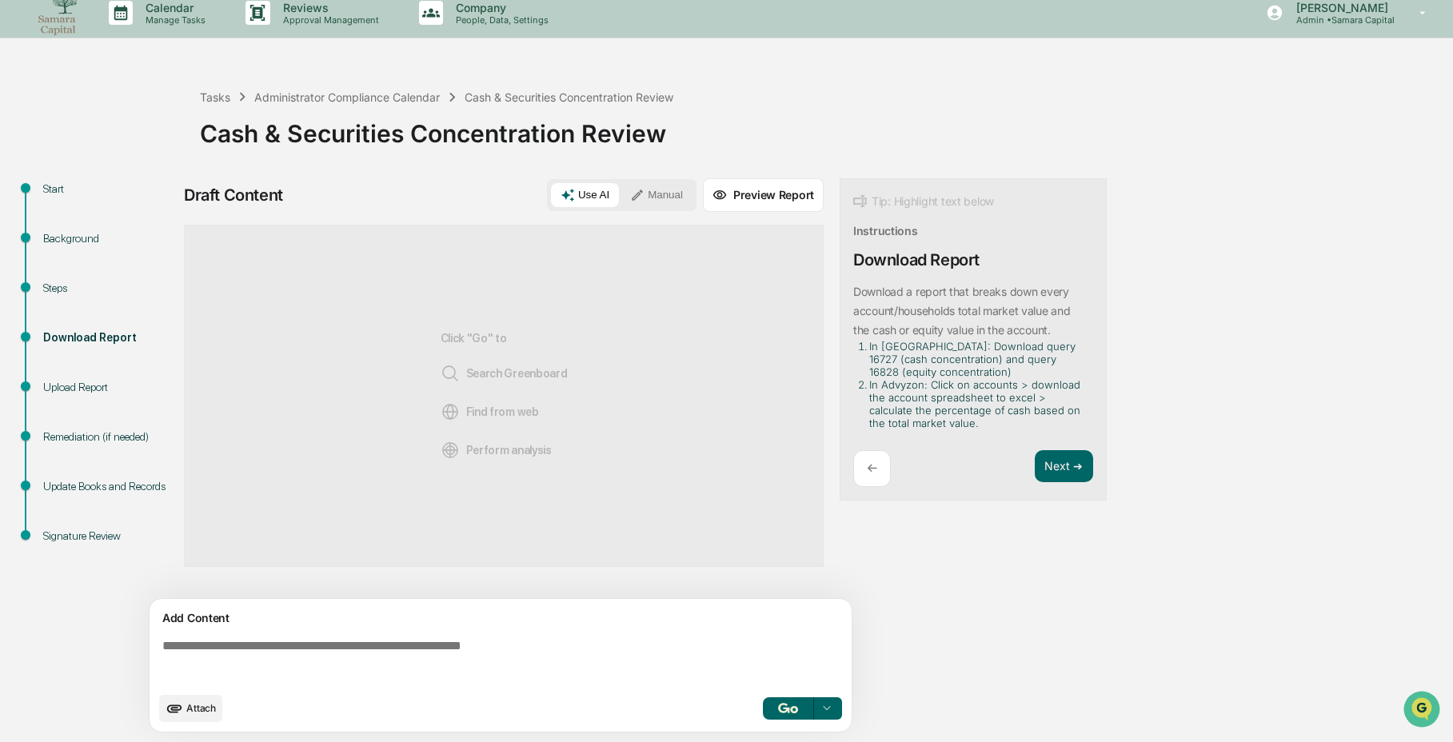
click at [549, 699] on div "Attach Select..." at bounding box center [500, 708] width 683 height 27
click at [504, 669] on textarea at bounding box center [504, 661] width 696 height 58
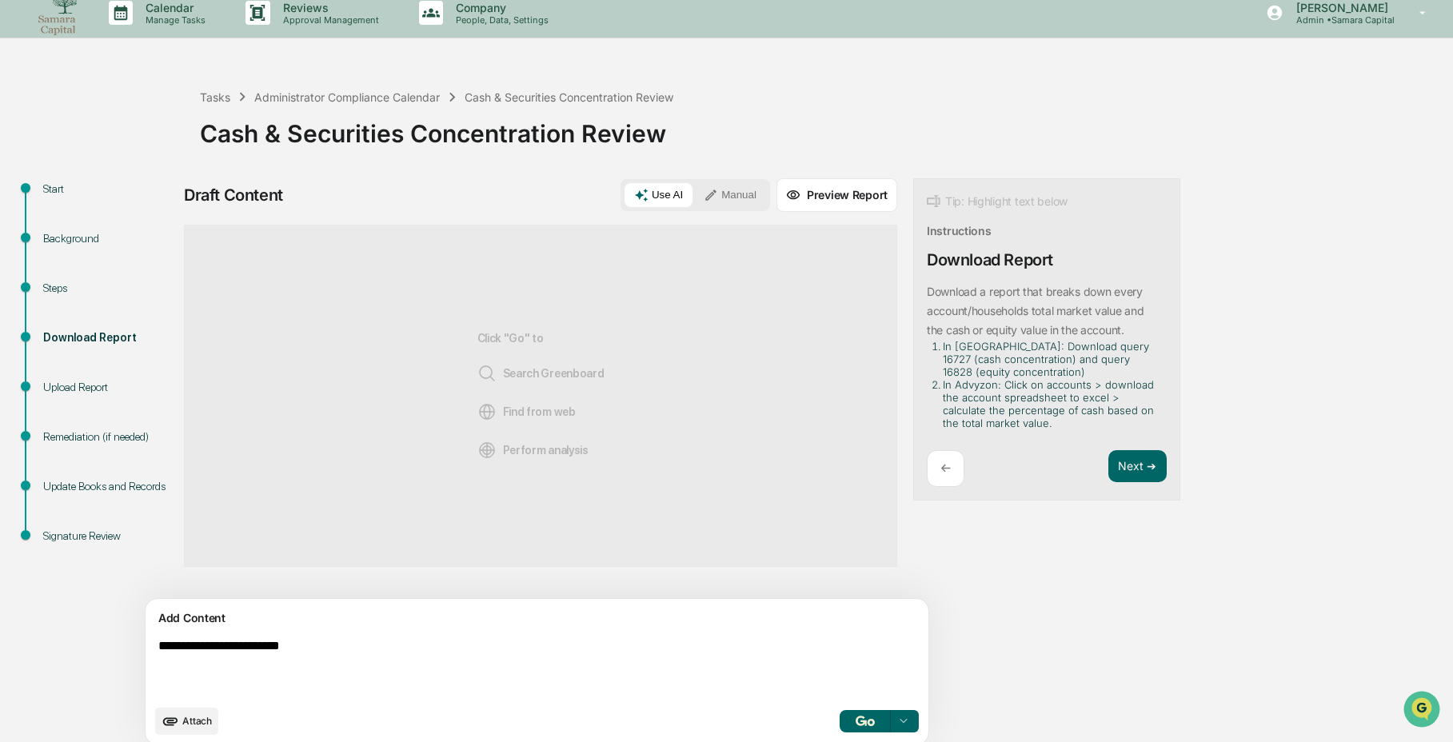
type textarea "**********"
click at [694, 190] on button "Manual" at bounding box center [730, 195] width 72 height 24
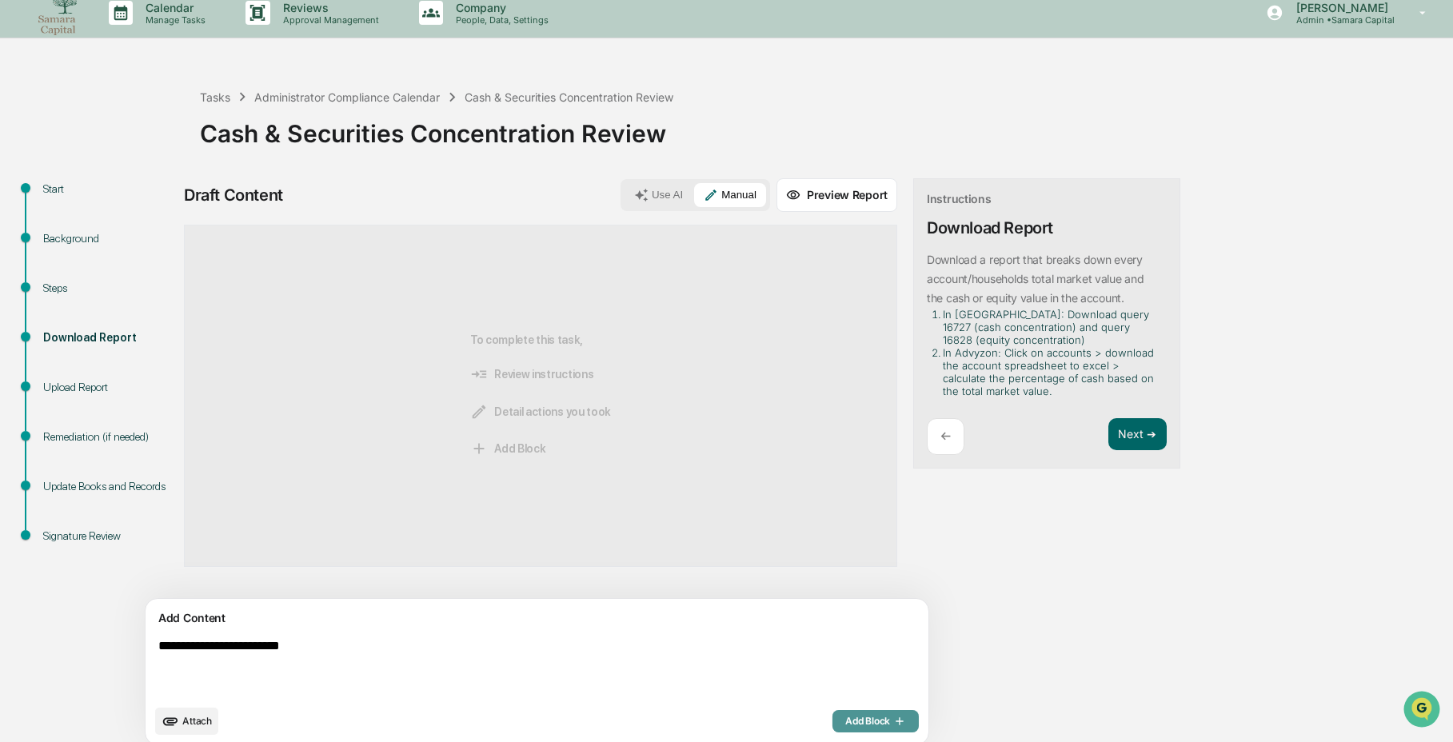
click at [845, 719] on span "Add Block" at bounding box center [875, 721] width 61 height 13
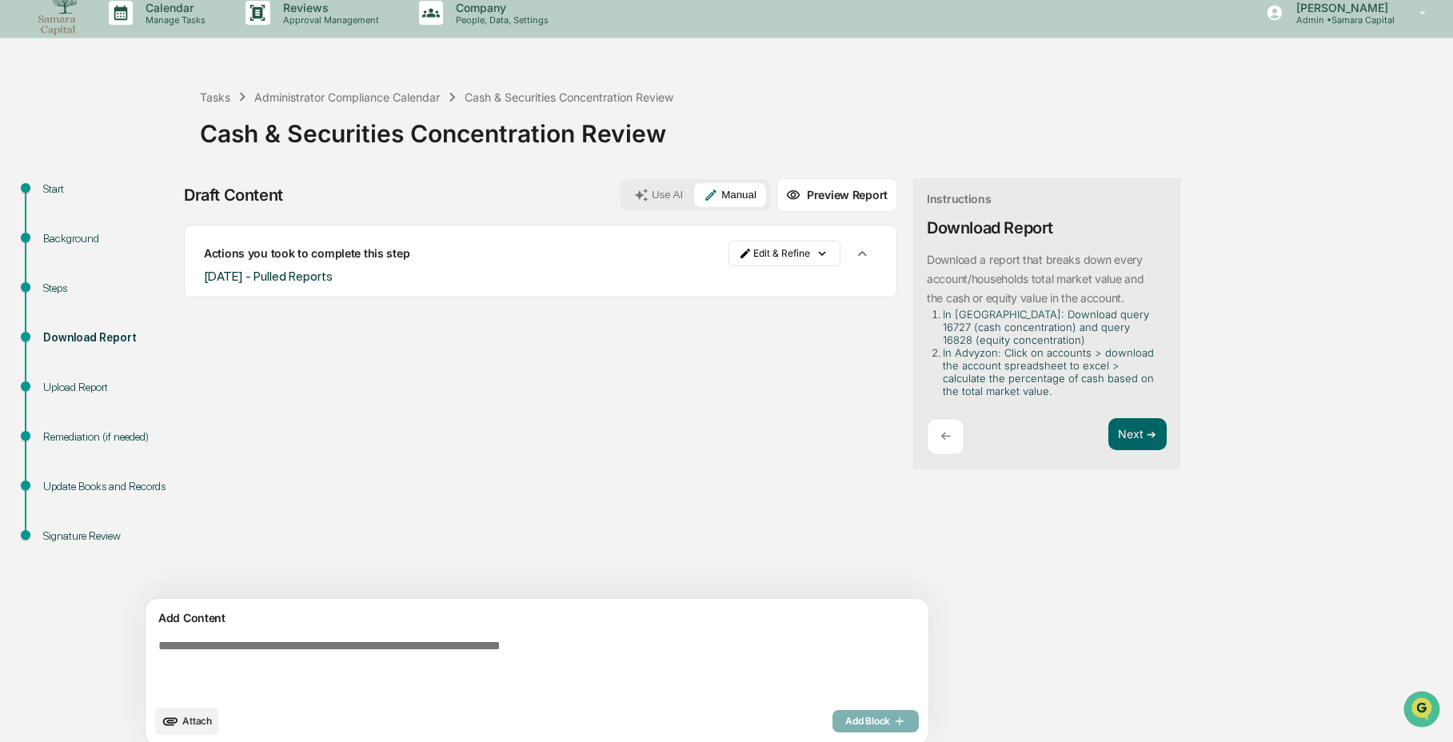
click at [787, 504] on div "Sources Actions you took to complete this step Edit & Refine [DATE] - Pulled Re…" at bounding box center [540, 412] width 713 height 374
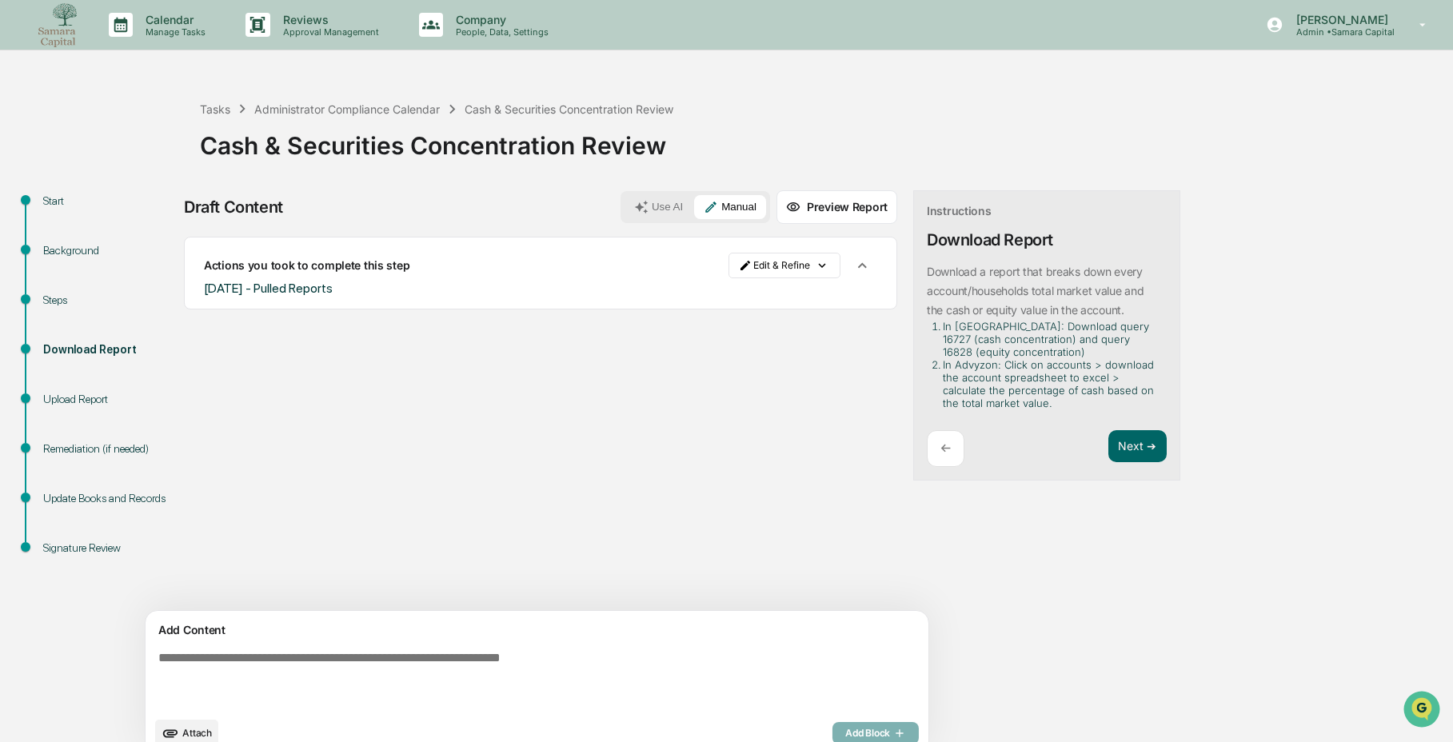
click at [463, 659] on textarea at bounding box center [500, 679] width 696 height 70
type textarea "**********"
click at [845, 727] on span "Add Block" at bounding box center [875, 733] width 61 height 13
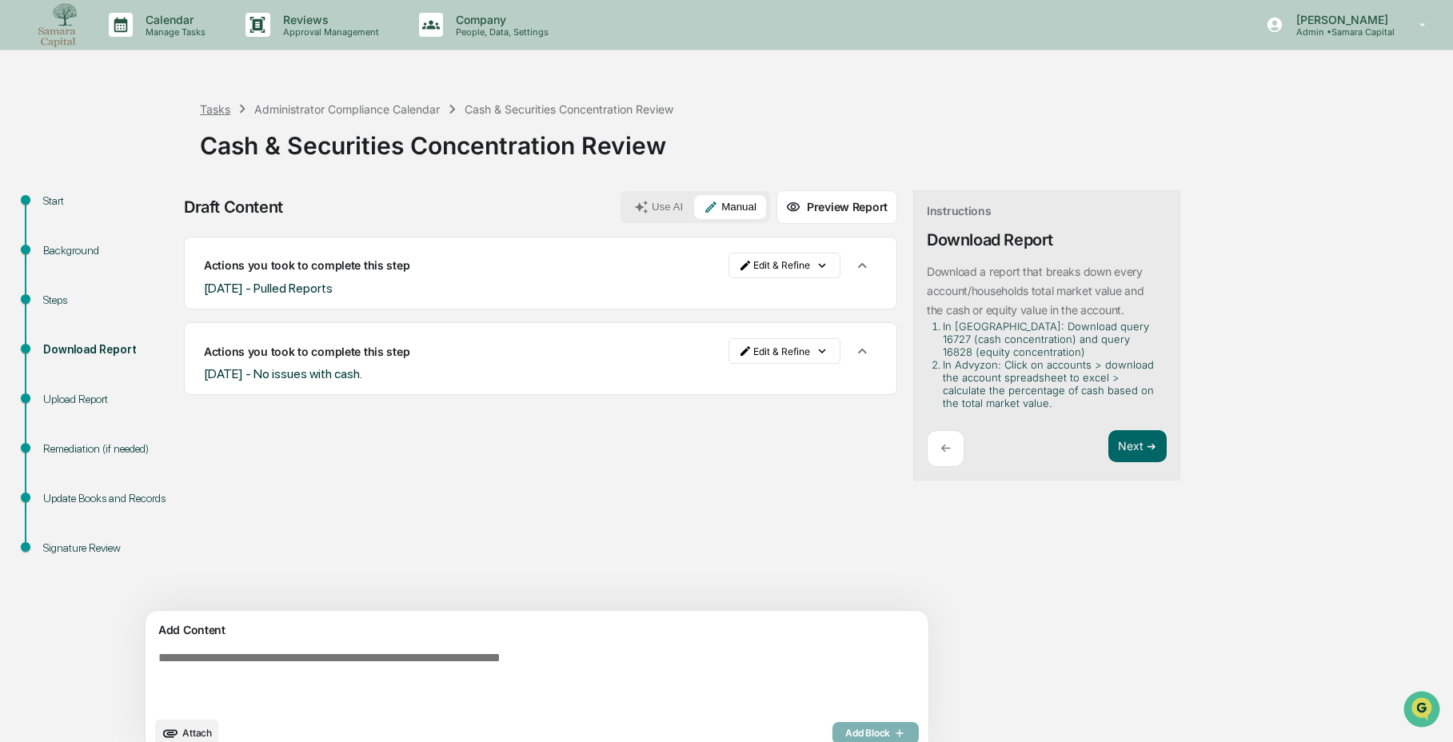
click at [221, 102] on div "Tasks" at bounding box center [215, 109] width 30 height 14
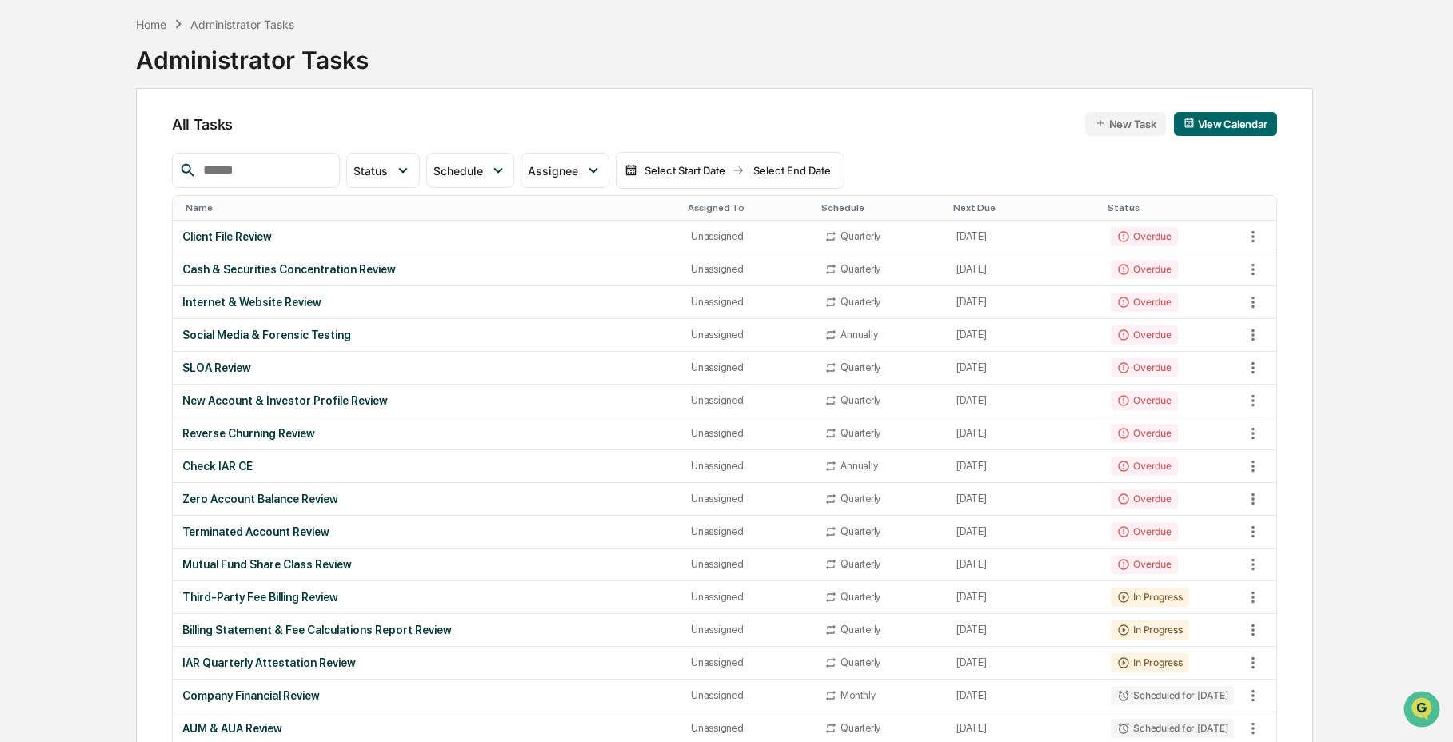
scroll to position [69, 0]
